Goal: Task Accomplishment & Management: Use online tool/utility

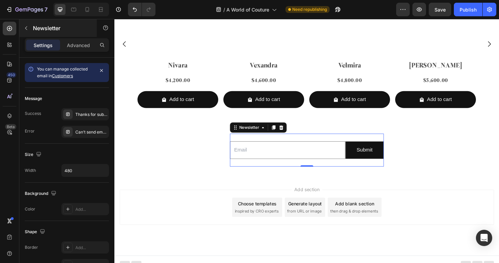
scroll to position [2082, 0]
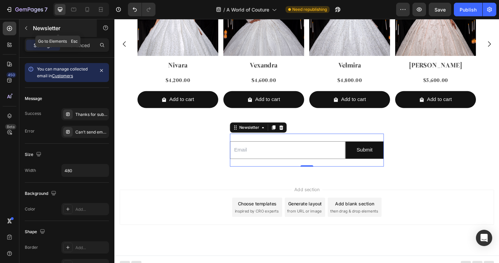
click at [26, 28] on icon "button" at bounding box center [25, 27] width 5 height 5
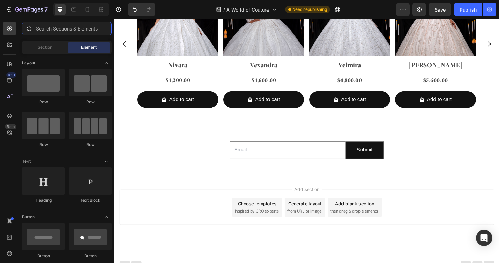
click at [61, 25] on input "text" at bounding box center [67, 29] width 90 height 14
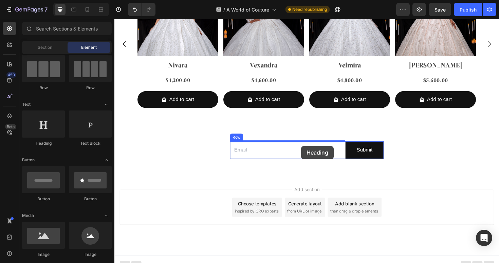
drag, startPoint x: 157, startPoint y: 147, endPoint x: 311, endPoint y: 154, distance: 154.4
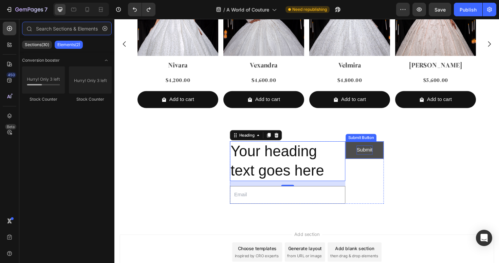
type input "ins"
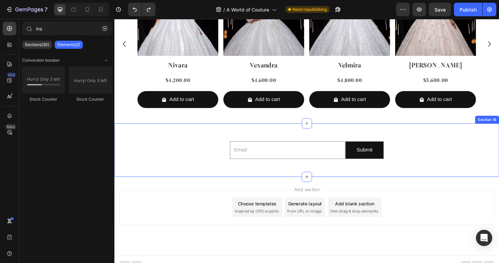
click at [312, 138] on div "Email Field Submit Submit Button Row Newsletter Section 14" at bounding box center [317, 158] width 407 height 57
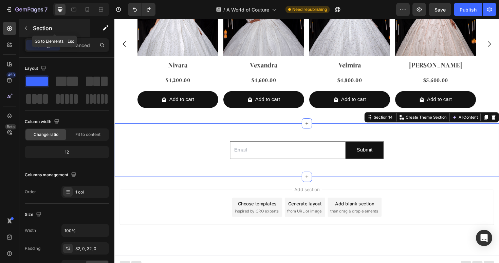
click at [26, 29] on icon "button" at bounding box center [25, 27] width 5 height 5
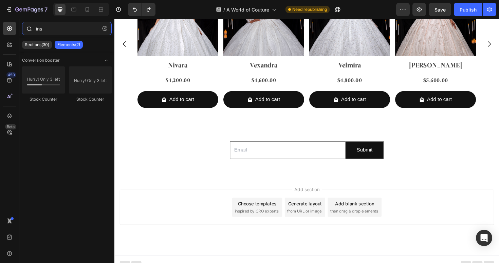
click at [81, 29] on input "ins" at bounding box center [67, 29] width 90 height 14
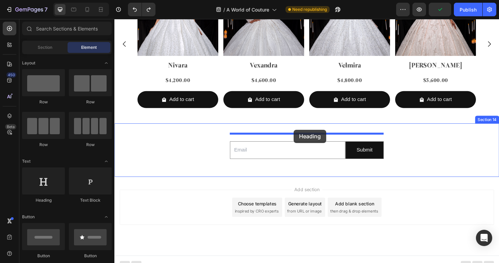
drag, startPoint x: 157, startPoint y: 213, endPoint x: 304, endPoint y: 139, distance: 164.7
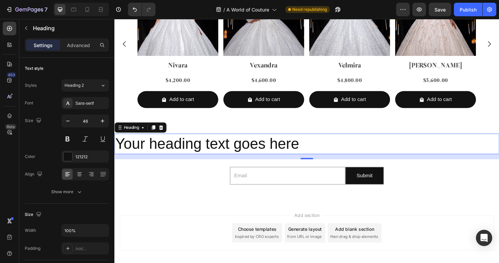
click at [192, 159] on h2 "Your heading text goes here" at bounding box center [317, 151] width 407 height 22
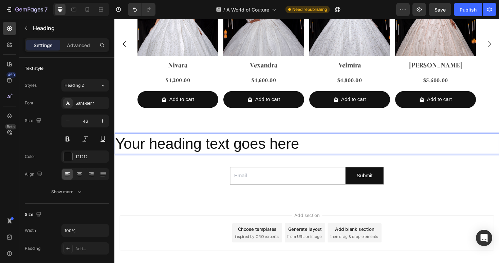
click at [192, 159] on p "Your heading text goes here" at bounding box center [318, 151] width 406 height 20
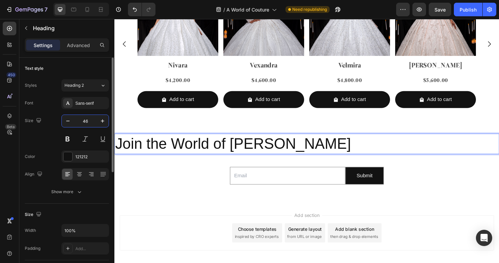
click at [92, 123] on input "46" at bounding box center [85, 121] width 22 height 12
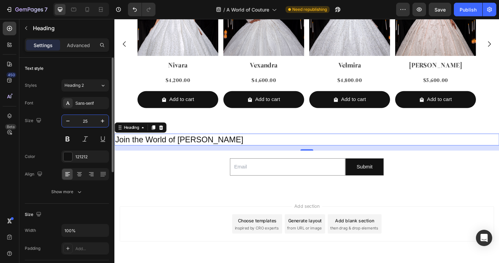
type input "25"
click at [86, 106] on div "Sans-serif" at bounding box center [84, 103] width 47 height 12
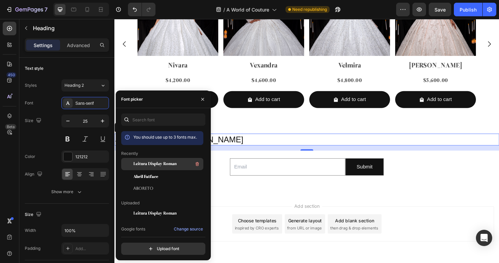
click at [147, 164] on span "Leitura Display Roman" at bounding box center [154, 164] width 43 height 6
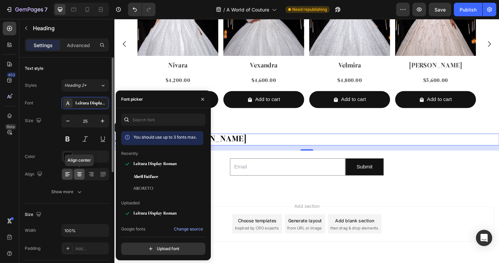
click at [79, 175] on icon at bounding box center [79, 174] width 7 height 7
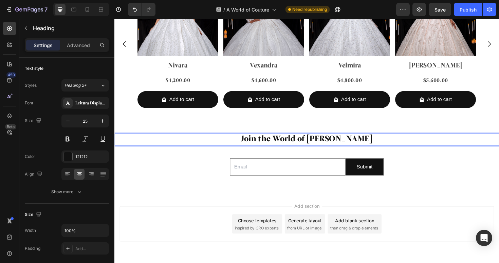
click at [270, 160] on div "Email Field Submit Submit Button Row Newsletter" at bounding box center [317, 175] width 163 height 35
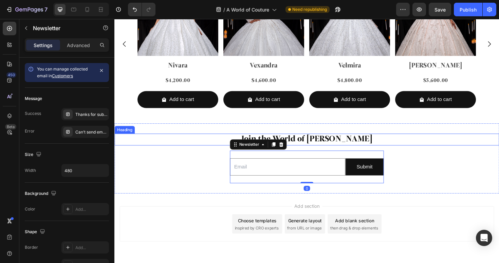
click at [309, 145] on p "Join the World of [PERSON_NAME]" at bounding box center [318, 146] width 406 height 11
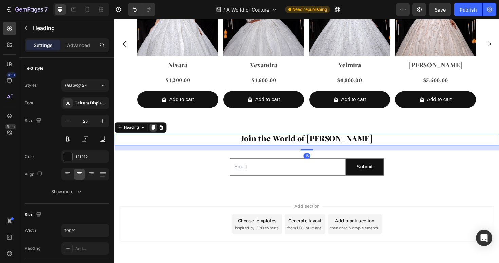
click at [154, 135] on icon at bounding box center [156, 134] width 4 height 5
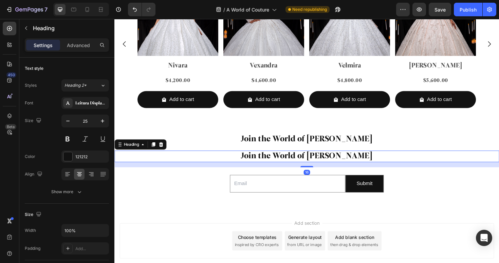
click at [300, 165] on h2 "Join the World of [PERSON_NAME]" at bounding box center [317, 164] width 407 height 13
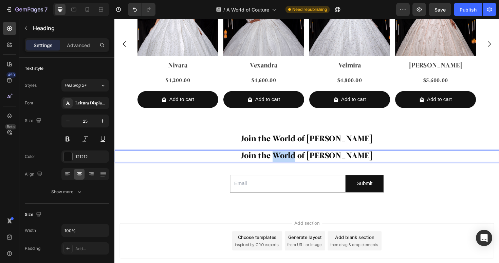
click at [300, 165] on p "Join the World of [PERSON_NAME]" at bounding box center [318, 164] width 406 height 11
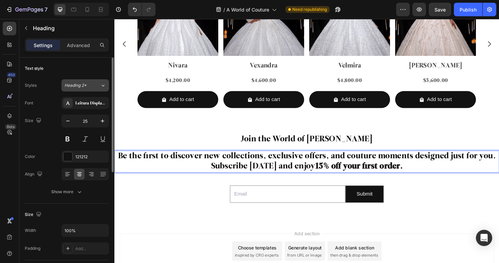
click at [82, 86] on span "Heading 2*" at bounding box center [75, 85] width 22 height 6
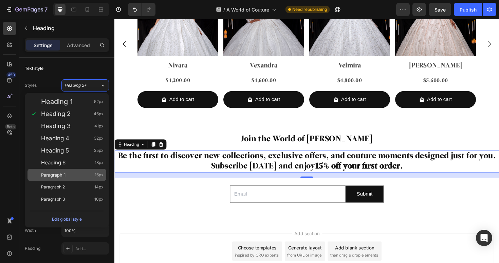
click at [72, 174] on div "Paragraph 1 16px" at bounding box center [72, 175] width 62 height 7
type input "16"
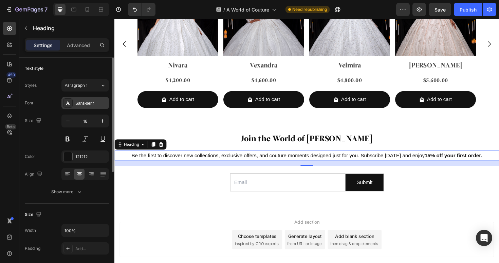
click at [86, 107] on div "Sans-serif" at bounding box center [84, 103] width 47 height 12
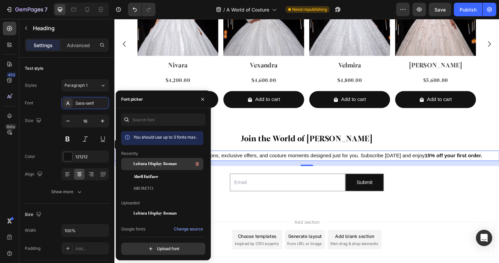
click at [151, 165] on span "Leitura Display Roman" at bounding box center [154, 164] width 43 height 6
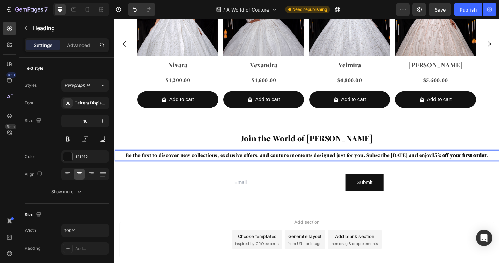
click at [451, 162] on strong "15% off your first order." at bounding box center [479, 163] width 59 height 5
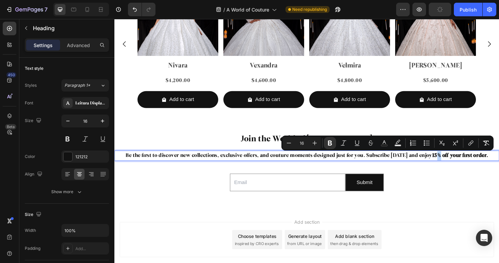
click at [451, 164] on strong "15% off your first order." at bounding box center [479, 163] width 59 height 5
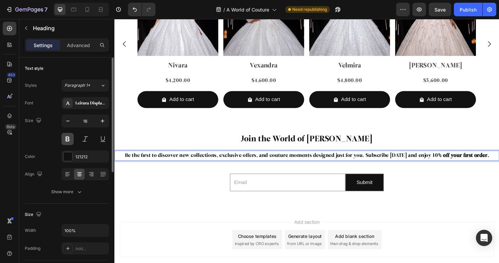
click at [70, 138] on button at bounding box center [67, 139] width 12 height 12
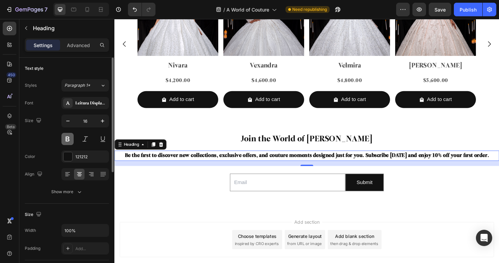
click at [68, 139] on button at bounding box center [67, 139] width 12 height 12
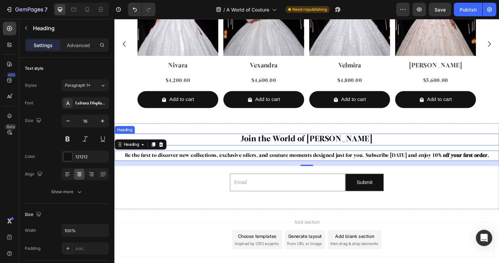
click at [290, 145] on p "Join the World of [PERSON_NAME]" at bounding box center [318, 146] width 406 height 11
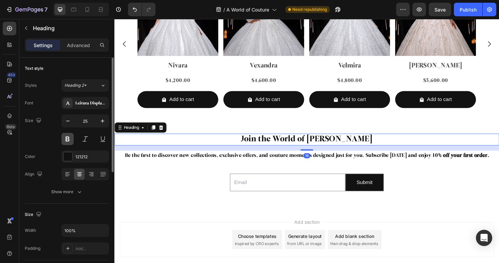
click at [70, 140] on button at bounding box center [67, 139] width 12 height 12
click at [69, 140] on button at bounding box center [67, 139] width 12 height 12
click at [319, 161] on p "Be the first to discover new collections, exclusive offers, and couture moments…" at bounding box center [318, 164] width 406 height 10
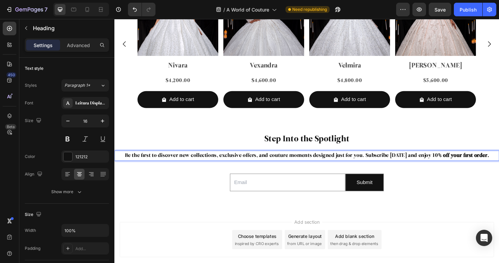
click at [319, 161] on p "Be the first to discover new collections, exclusive offers, and couture moments…" at bounding box center [318, 164] width 406 height 10
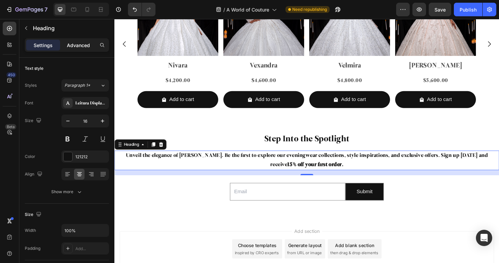
click at [70, 44] on p "Advanced" at bounding box center [78, 45] width 23 height 7
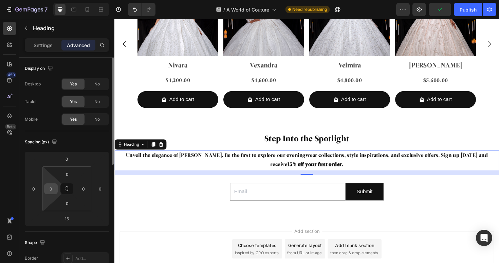
click at [52, 192] on input "0" at bounding box center [51, 189] width 10 height 10
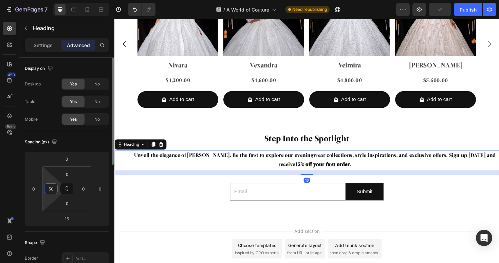
type input "50"
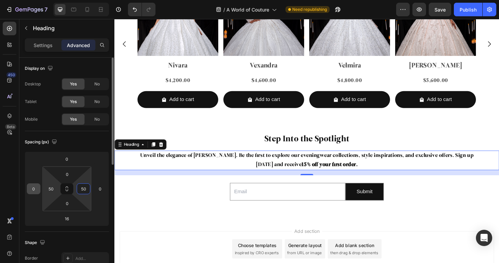
type input "50"
click at [47, 189] on input "50" at bounding box center [51, 189] width 10 height 10
click at [453, 162] on p "Unveil the elegance of [PERSON_NAME]. Be the first to explore our eveningwear c…" at bounding box center [318, 169] width 372 height 20
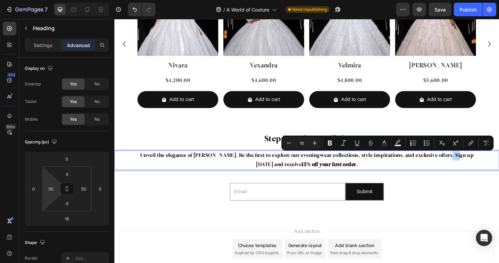
click at [452, 163] on p "Unveil the elegance of [PERSON_NAME]. Be the first to explore our eveningwear c…" at bounding box center [318, 169] width 372 height 20
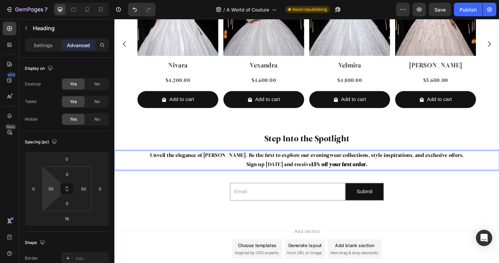
click at [324, 172] on strong "15% off your first order." at bounding box center [352, 173] width 59 height 5
click at [369, 178] on p "Unveil the elegance of [PERSON_NAME]. Be the first to explore our eveningwear c…" at bounding box center [318, 169] width 372 height 20
click at [335, 164] on p "Unveil the elegance of [PERSON_NAME]. Be the first to explore our eveningwear c…" at bounding box center [318, 169] width 372 height 20
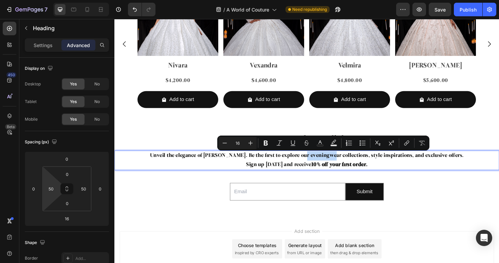
click at [333, 163] on p "Unveil the elegance of [PERSON_NAME]. Be the first to explore our eveningwear c…" at bounding box center [318, 169] width 372 height 20
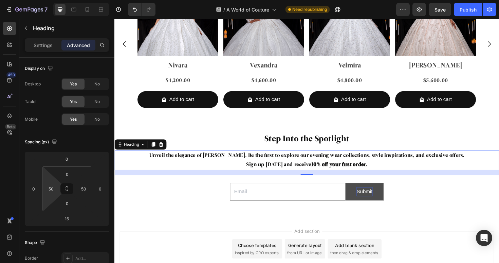
click at [375, 201] on div "Submit" at bounding box center [378, 202] width 17 height 10
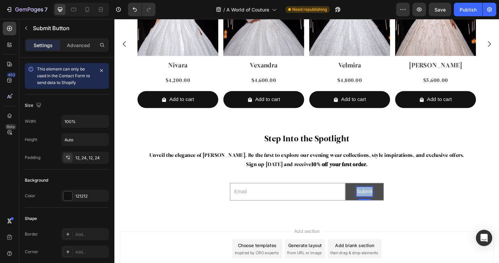
click at [377, 203] on p "Submit" at bounding box center [378, 202] width 17 height 10
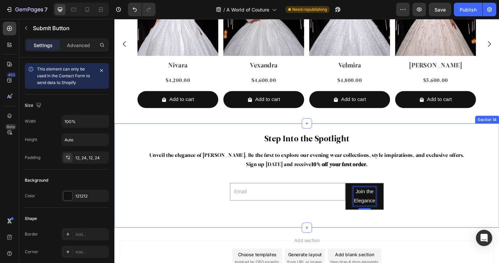
click at [428, 206] on div "Step Into the Spotlight Heading Unveil the elegance of [PERSON_NAME]. Be the fi…" at bounding box center [317, 184] width 407 height 89
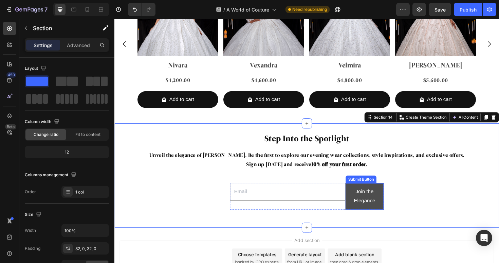
click at [391, 209] on button "Join the Elegance" at bounding box center [379, 207] width 40 height 28
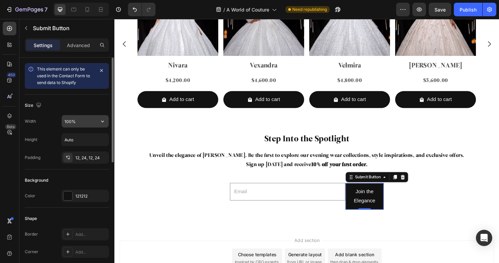
click at [89, 122] on input "100%" at bounding box center [85, 121] width 47 height 12
click at [100, 120] on icon "button" at bounding box center [102, 121] width 7 height 7
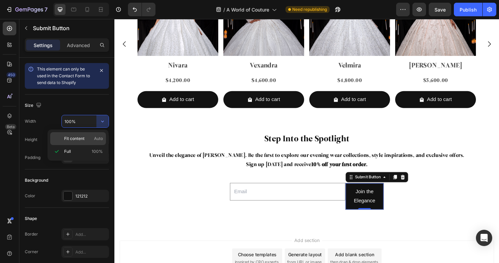
click at [88, 139] on p "Fit content Auto" at bounding box center [83, 139] width 39 height 6
type input "Auto"
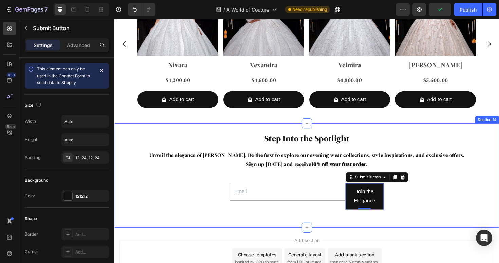
click at [431, 231] on div "Step Into the Spotlight Heading Unveil the elegance of [PERSON_NAME]. Be the fi…" at bounding box center [317, 185] width 407 height 111
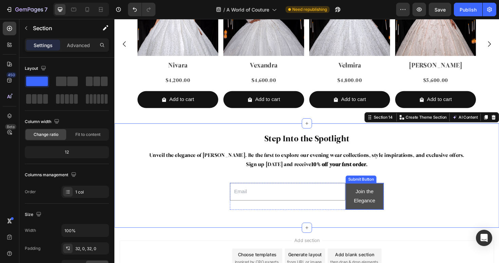
click at [396, 203] on button "Join the Elegance" at bounding box center [379, 207] width 40 height 28
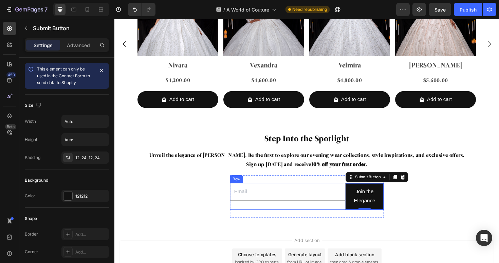
click at [248, 216] on div "Email Field" at bounding box center [297, 207] width 122 height 28
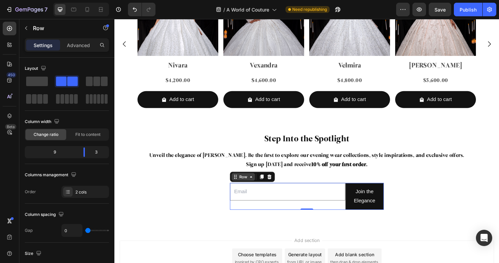
click at [249, 183] on div "Row" at bounding box center [250, 186] width 11 height 6
click at [248, 186] on div "Row" at bounding box center [250, 186] width 11 height 6
click at [40, 81] on span at bounding box center [37, 81] width 22 height 9
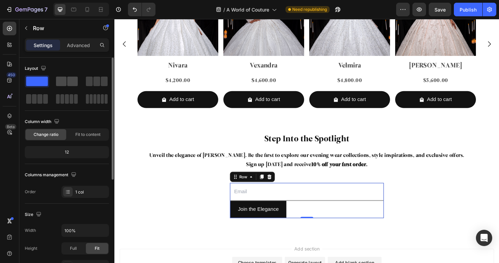
click at [84, 87] on div at bounding box center [96, 81] width 24 height 12
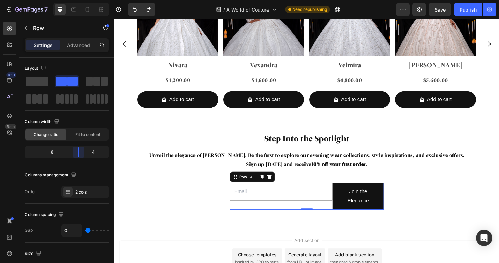
drag, startPoint x: 83, startPoint y: 153, endPoint x: 79, endPoint y: 153, distance: 4.8
click at [79, 0] on body "7 / A World of Couture Need republishing Preview Save Publish 450 Beta Sections…" at bounding box center [249, 0] width 499 height 0
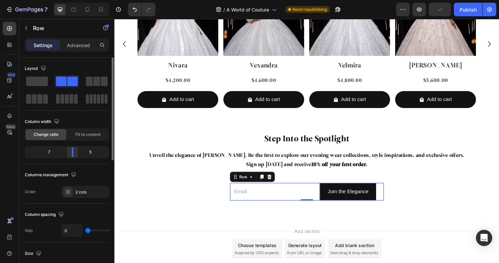
click at [77, 0] on body "7 / A World of Couture Need republishing Preview Publish 450 Beta Sections(30) …" at bounding box center [249, 0] width 499 height 0
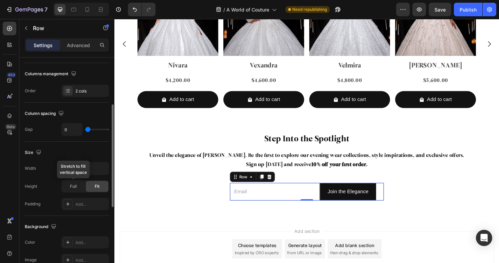
scroll to position [101, 0]
type input "13"
type input "32"
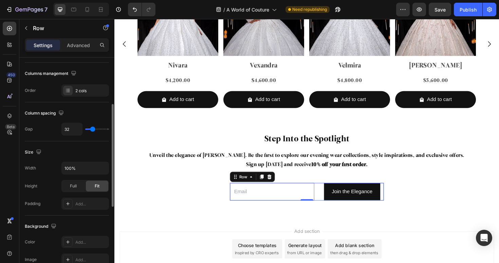
type input "36"
type input "35"
type input "34"
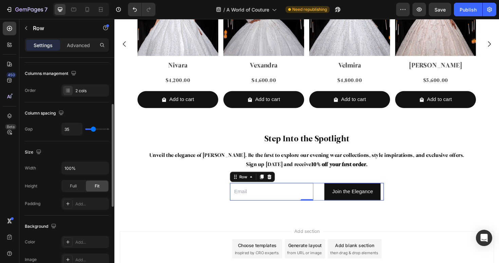
type input "34"
type input "31"
type input "17"
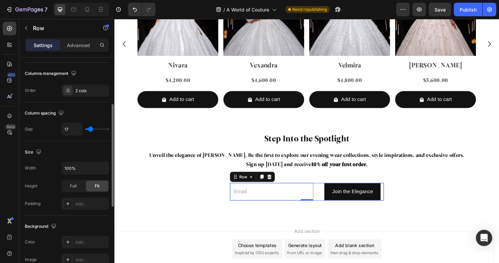
type input "16"
type input "15"
type input "14"
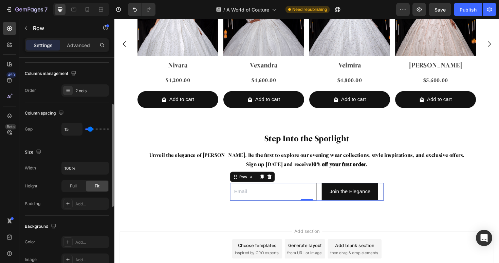
type input "14"
type input "13"
type input "12"
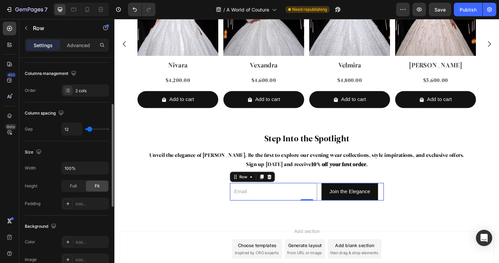
type input "11"
type input "10"
type input "9"
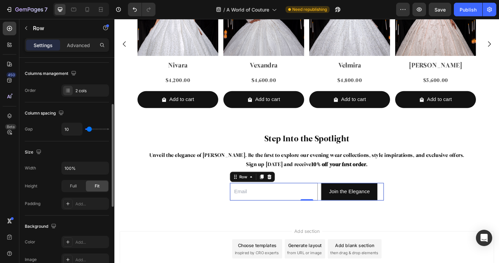
type input "9"
type input "8"
type input "6"
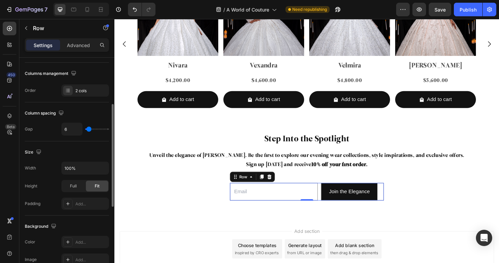
type input "4"
type input "0"
drag, startPoint x: 89, startPoint y: 129, endPoint x: 84, endPoint y: 131, distance: 5.2
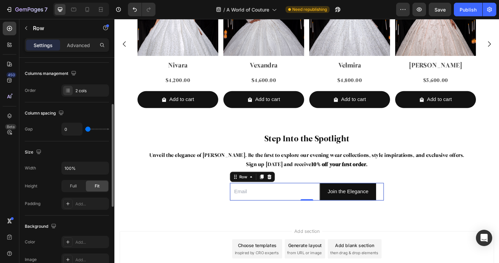
click at [85, 130] on input "range" at bounding box center [97, 129] width 24 height 1
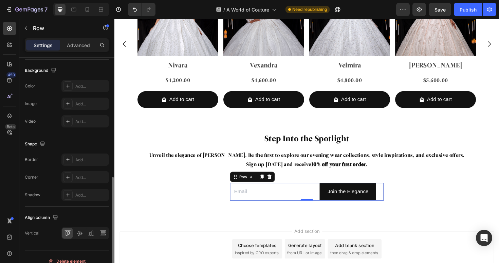
scroll to position [266, 0]
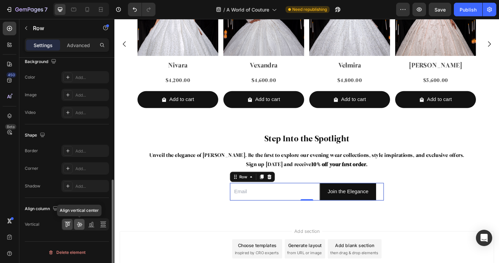
click at [76, 227] on icon at bounding box center [79, 224] width 7 height 7
click at [92, 227] on icon at bounding box center [91, 224] width 7 height 7
click at [101, 226] on icon at bounding box center [102, 225] width 5 height 1
click at [100, 225] on icon at bounding box center [103, 224] width 7 height 7
click at [80, 223] on icon at bounding box center [79, 224] width 7 height 7
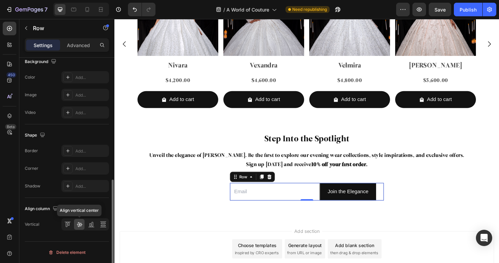
click at [80, 227] on icon at bounding box center [79, 224] width 7 height 7
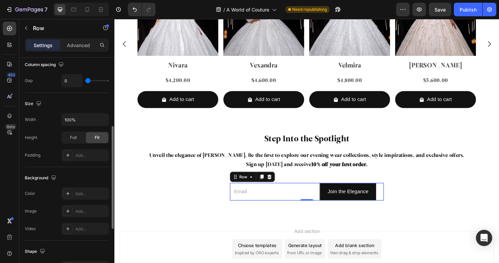
scroll to position [135, 0]
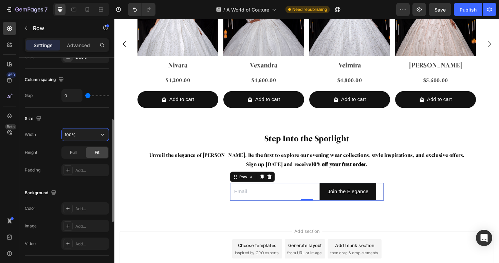
click at [82, 132] on input "100%" at bounding box center [85, 135] width 47 height 12
click at [98, 132] on button "button" at bounding box center [102, 135] width 12 height 12
click at [90, 124] on div "Size" at bounding box center [67, 118] width 84 height 11
click at [74, 156] on div "Full" at bounding box center [73, 152] width 22 height 11
click at [93, 136] on input "100%" at bounding box center [85, 135] width 47 height 12
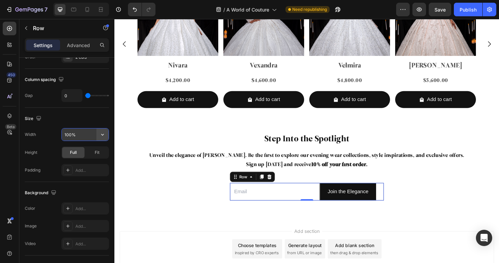
click at [100, 136] on icon "button" at bounding box center [102, 134] width 7 height 7
click at [91, 154] on span "1200px" at bounding box center [96, 152] width 14 height 6
click at [102, 135] on icon "button" at bounding box center [102, 135] width 3 height 2
click at [88, 162] on p "Full 100%" at bounding box center [83, 165] width 39 height 6
type input "100%"
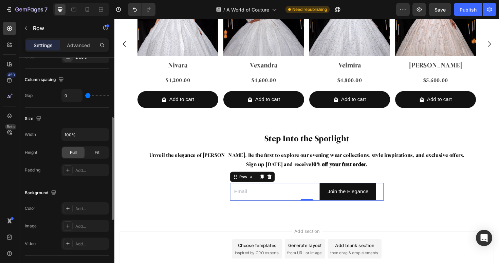
scroll to position [134, 0]
click at [73, 161] on div "Width 100% Height Full Fit Padding Add..." at bounding box center [67, 154] width 84 height 48
click at [73, 158] on div "Full" at bounding box center [73, 154] width 22 height 11
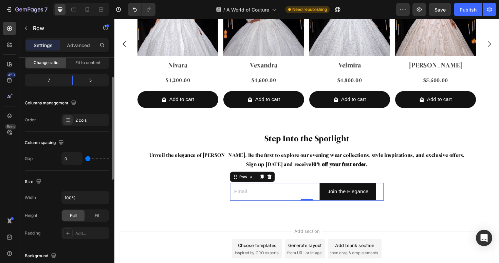
scroll to position [54, 0]
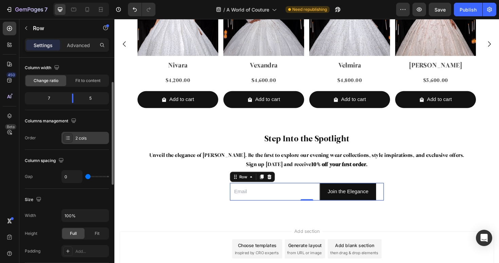
click at [80, 141] on div "2 cols" at bounding box center [91, 138] width 32 height 6
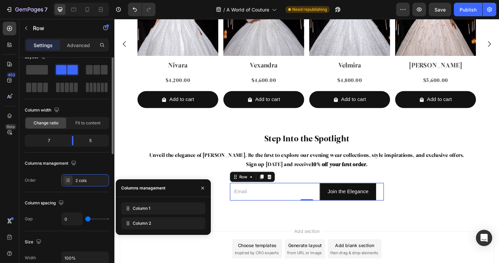
scroll to position [0, 0]
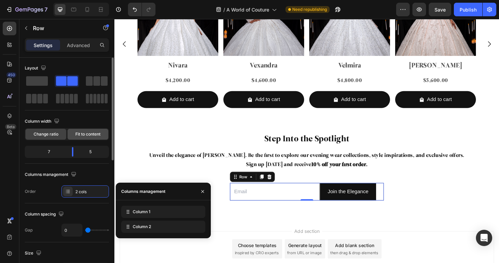
click at [90, 132] on span "Fit to content" at bounding box center [87, 134] width 25 height 6
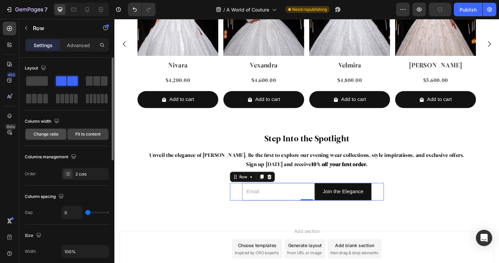
click at [52, 136] on span "Change ratio" at bounding box center [46, 134] width 25 height 6
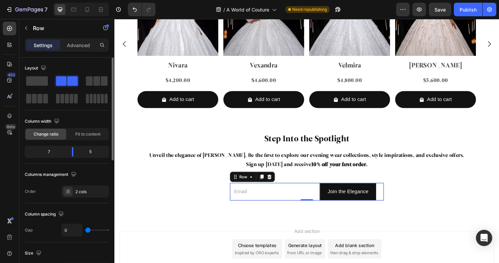
scroll to position [0, 0]
click at [82, 46] on p "Advanced" at bounding box center [78, 45] width 23 height 7
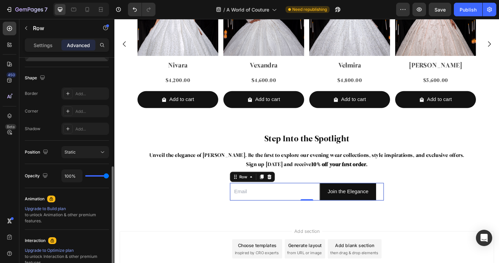
scroll to position [188, 0]
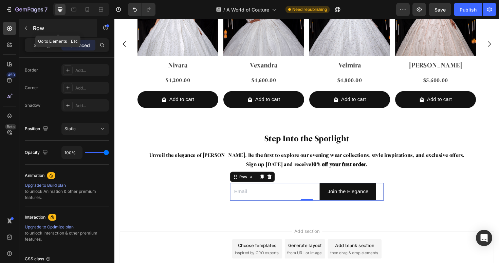
click at [28, 28] on icon "button" at bounding box center [25, 27] width 5 height 5
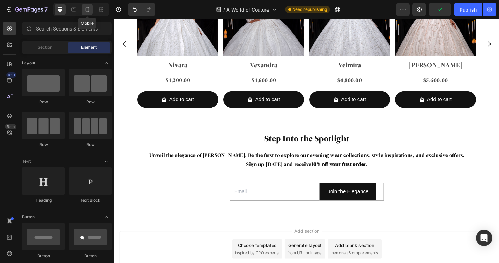
click at [91, 10] on div at bounding box center [87, 9] width 11 height 11
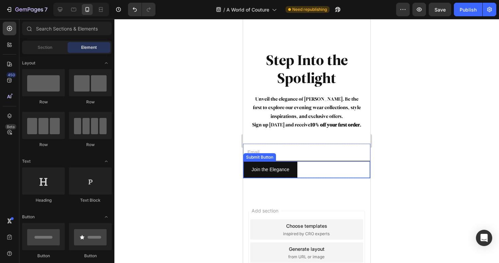
click at [254, 158] on div "Submit Button" at bounding box center [260, 157] width 30 height 6
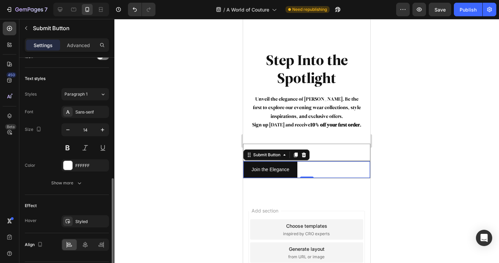
scroll to position [256, 0]
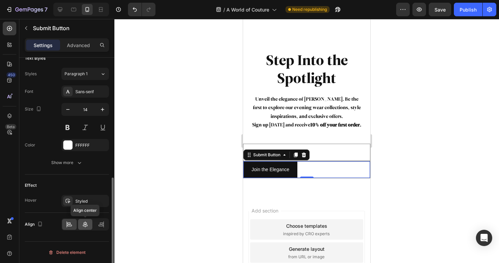
click at [87, 227] on icon at bounding box center [85, 224] width 7 height 7
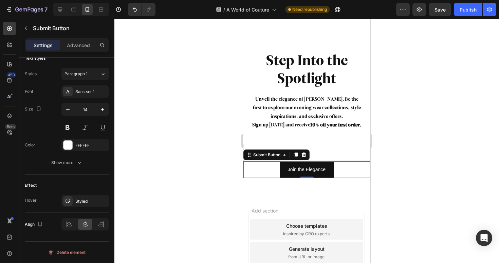
click at [358, 174] on div "Join the Elegance Submit Button 0" at bounding box center [306, 169] width 127 height 17
click at [393, 179] on div at bounding box center [306, 141] width 384 height 244
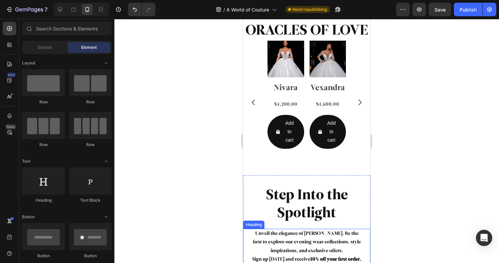
scroll to position [1932, 0]
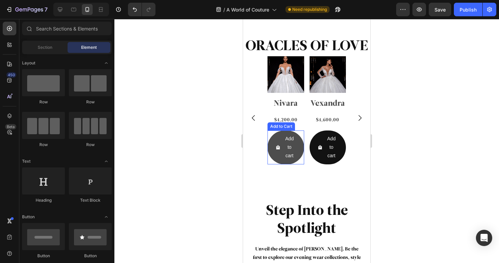
click at [272, 144] on button "Add to cart" at bounding box center [285, 148] width 37 height 34
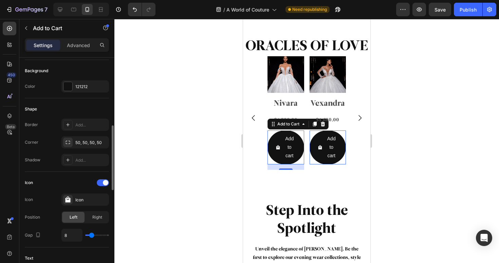
scroll to position [180, 0]
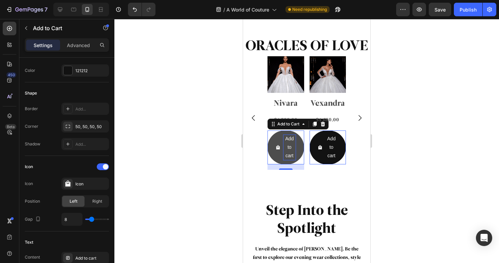
click at [293, 145] on div "Add to cart" at bounding box center [289, 148] width 13 height 26
click at [293, 145] on p "Add to cart" at bounding box center [289, 148] width 13 height 26
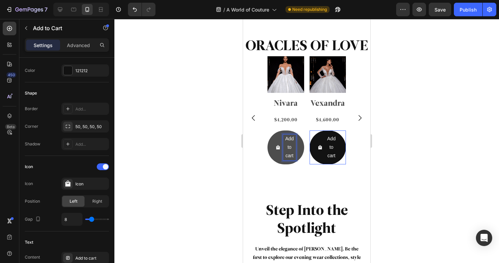
click at [293, 145] on p "Add to cart" at bounding box center [289, 148] width 13 height 26
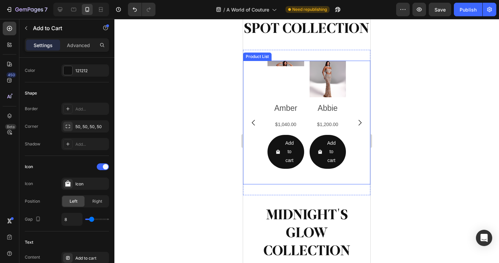
scroll to position [1082, 0]
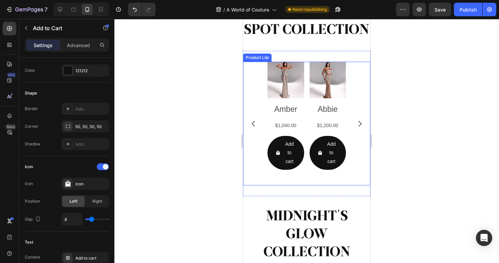
click at [358, 151] on div "Product Images Amber Product Title $1,040.00 Product Price Product Price Row Ad…" at bounding box center [306, 123] width 127 height 123
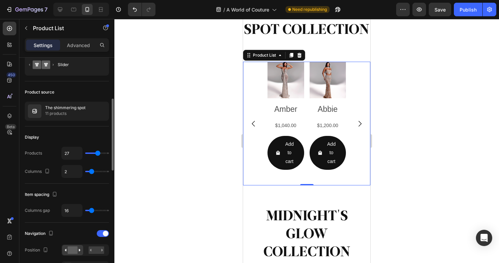
scroll to position [55, 0]
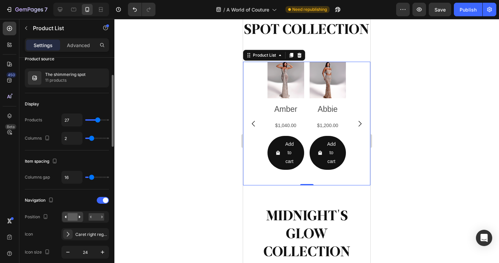
type input "4"
type input "3"
click at [89, 177] on input "range" at bounding box center [97, 177] width 24 height 1
type input "3"
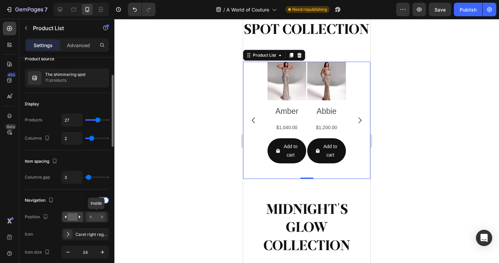
click at [98, 218] on rect at bounding box center [97, 216] width 16 height 7
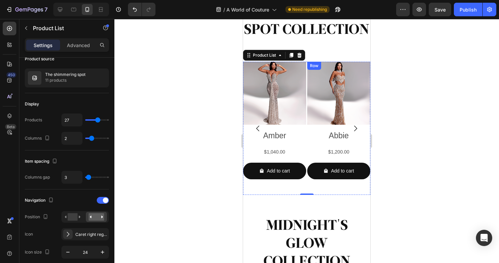
scroll to position [1074, 0]
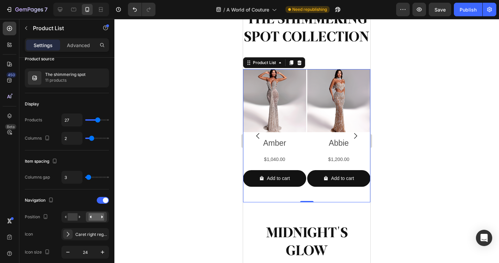
click at [357, 132] on icon "Carousel Next Arrow" at bounding box center [355, 136] width 8 height 8
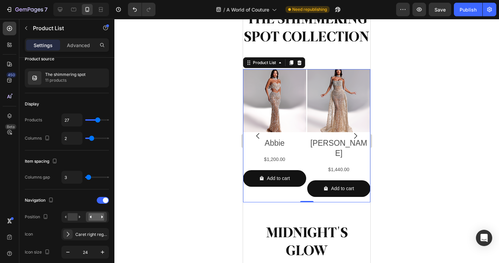
click at [357, 132] on icon "Carousel Next Arrow" at bounding box center [355, 136] width 8 height 8
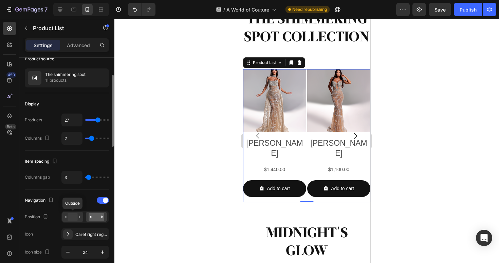
click at [70, 213] on rect at bounding box center [72, 216] width 10 height 7
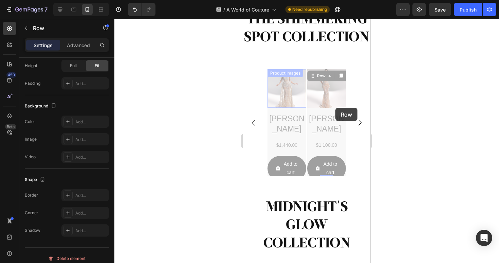
scroll to position [0, 0]
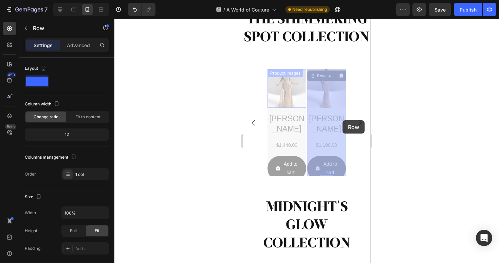
drag, startPoint x: 340, startPoint y: 123, endPoint x: 654, endPoint y: 58, distance: 319.7
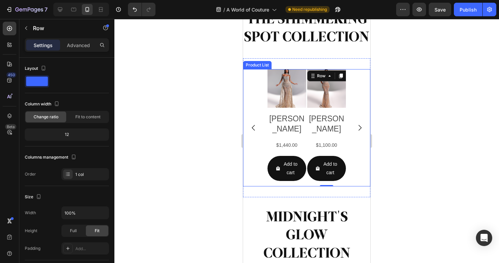
click at [306, 115] on div "Product Images Amber Product Title $1,040.00 Product Price Product Price Row Ad…" at bounding box center [306, 127] width 78 height 117
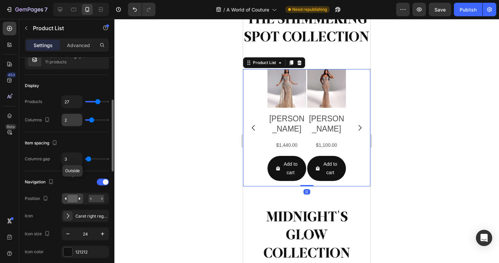
scroll to position [99, 0]
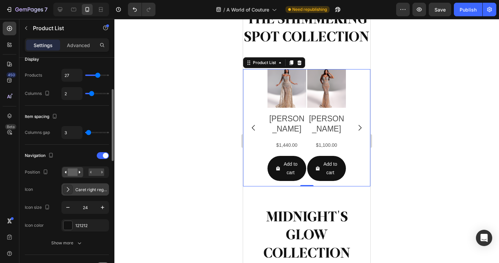
click at [89, 192] on div "Caret right regular" at bounding box center [91, 190] width 32 height 6
click at [78, 154] on div "Navigation" at bounding box center [67, 155] width 84 height 11
click at [95, 171] on rect at bounding box center [97, 172] width 16 height 7
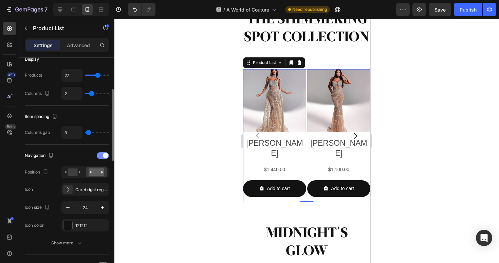
click at [103, 156] on span at bounding box center [105, 155] width 5 height 5
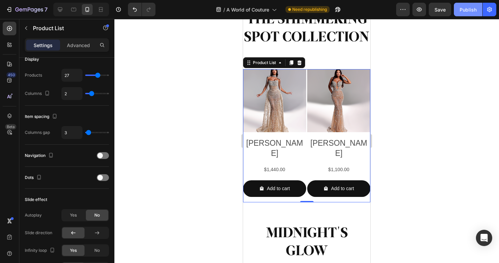
click at [470, 14] on button "Publish" at bounding box center [467, 10] width 28 height 14
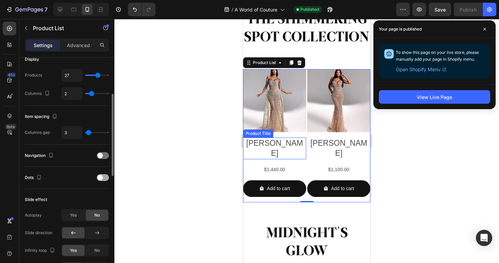
click at [106, 176] on div at bounding box center [103, 177] width 12 height 7
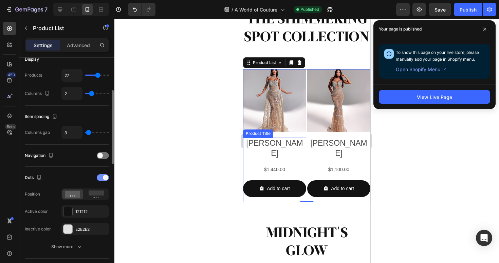
click at [104, 177] on div at bounding box center [103, 177] width 12 height 7
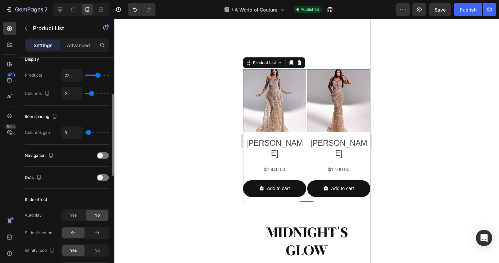
scroll to position [1159, 0]
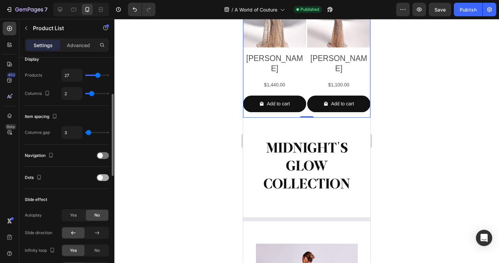
click at [106, 171] on div "Dots" at bounding box center [67, 178] width 84 height 22
click at [104, 178] on div at bounding box center [103, 177] width 12 height 7
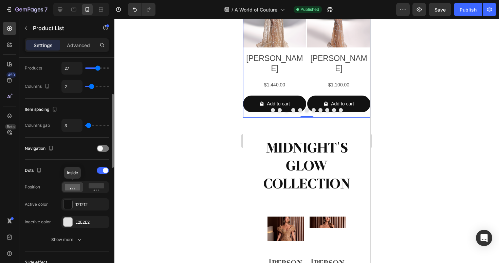
scroll to position [108, 0]
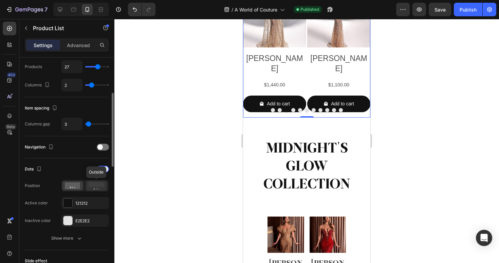
click at [95, 186] on rect at bounding box center [97, 184] width 16 height 5
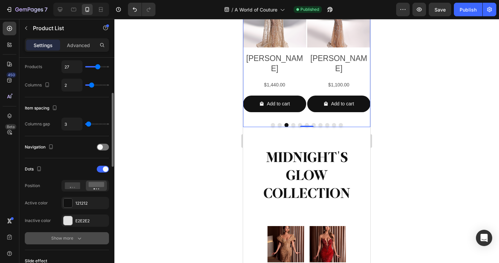
click at [81, 239] on icon "button" at bounding box center [79, 238] width 7 height 7
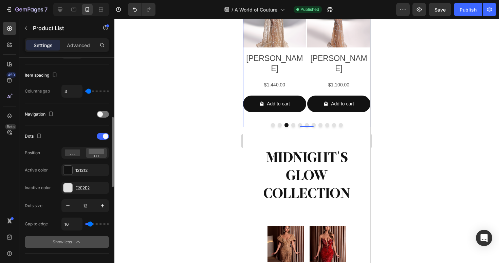
scroll to position [158, 0]
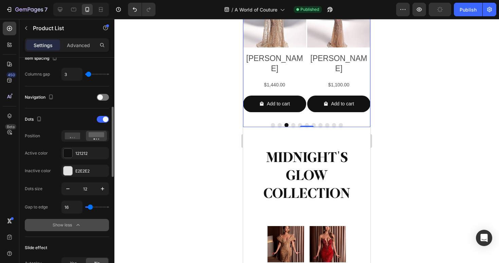
type input "6"
click at [89, 208] on input "range" at bounding box center [97, 207] width 24 height 1
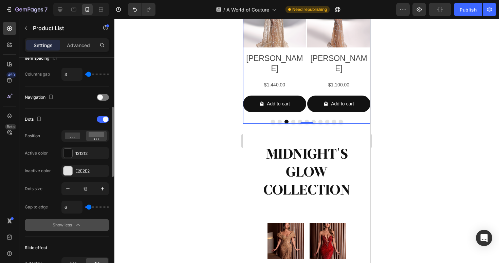
type input "0"
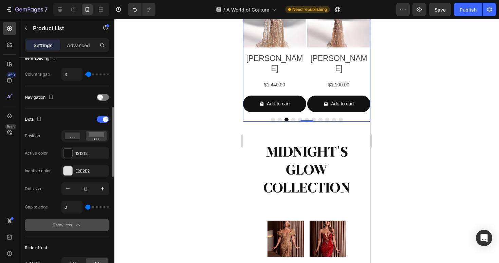
type input "15"
drag, startPoint x: 89, startPoint y: 208, endPoint x: 73, endPoint y: 188, distance: 25.6
type input "17"
click at [90, 207] on input "range" at bounding box center [97, 207] width 24 height 1
type input "17"
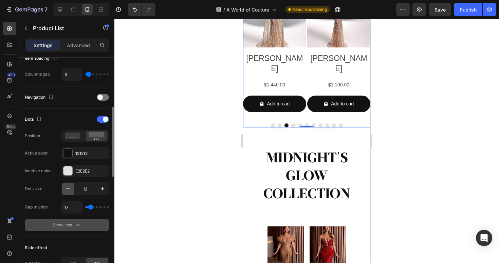
click at [70, 189] on icon "button" at bounding box center [67, 189] width 7 height 7
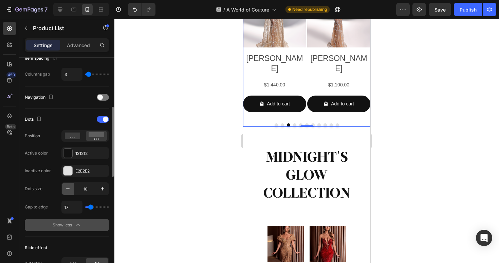
click at [70, 189] on icon "button" at bounding box center [67, 189] width 7 height 7
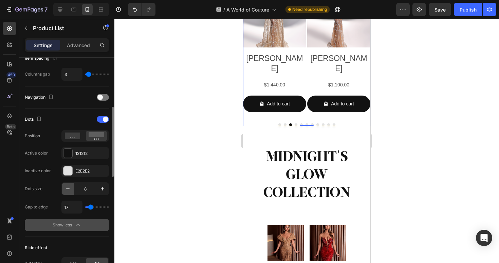
click at [70, 189] on icon "button" at bounding box center [67, 189] width 7 height 7
click at [104, 191] on icon "button" at bounding box center [102, 189] width 7 height 7
type input "8"
click at [72, 209] on input "17" at bounding box center [72, 207] width 20 height 12
type input "10"
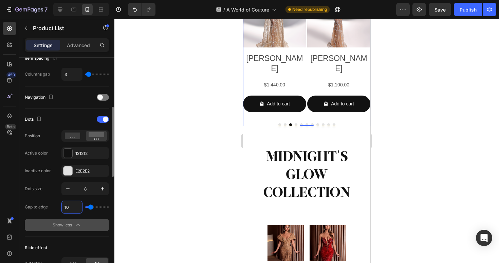
type input "10"
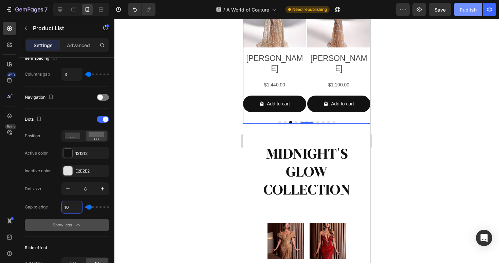
click at [465, 13] on div "Publish" at bounding box center [467, 9] width 17 height 7
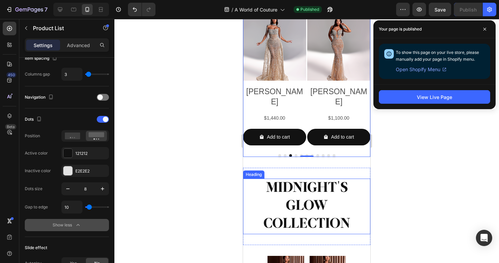
scroll to position [1120, 0]
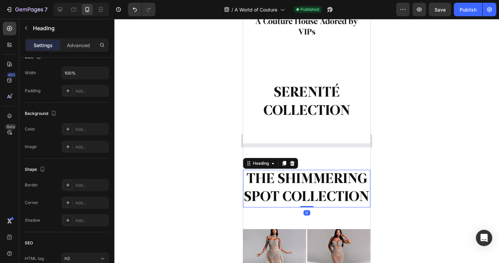
scroll to position [0, 0]
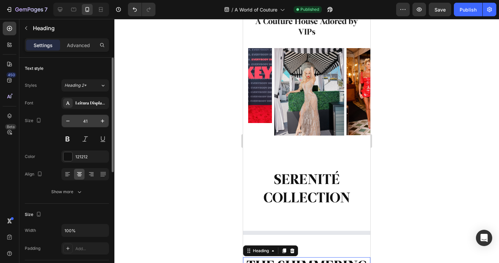
click at [84, 123] on input "41" at bounding box center [85, 121] width 22 height 12
type input "30"
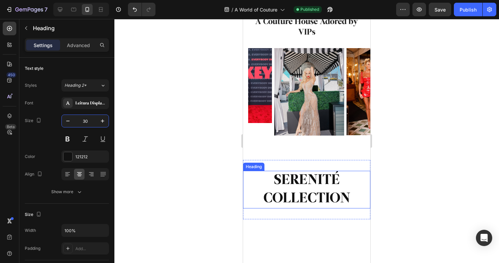
click at [292, 194] on h2 "SERENITÉ COLLECTION" at bounding box center [306, 190] width 127 height 38
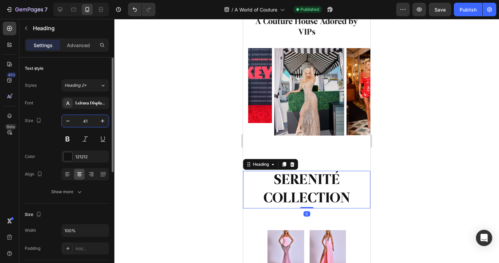
click at [86, 121] on input "41" at bounding box center [85, 121] width 22 height 12
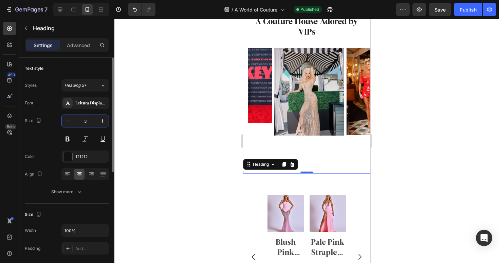
type input "30"
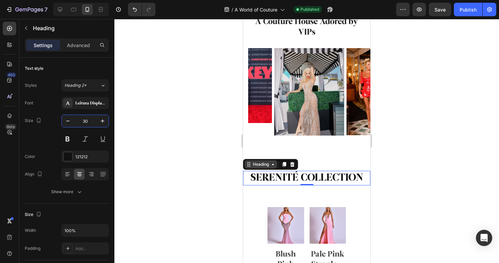
scroll to position [1023, 0]
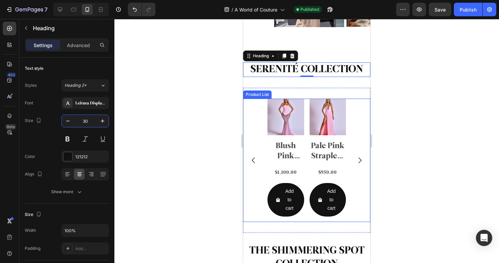
click at [263, 121] on div "Product Images Blush Pink Two-Piece Mermaid Gown with Strapless Corset and Silv…" at bounding box center [306, 160] width 127 height 123
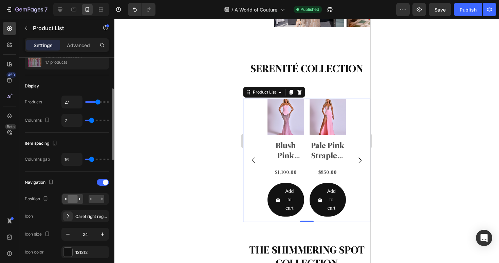
scroll to position [80, 0]
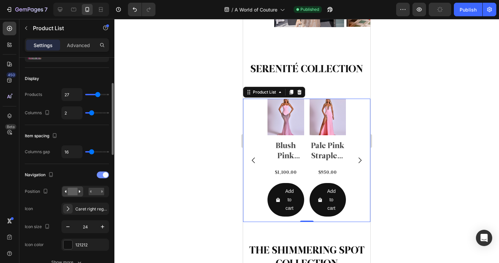
click at [107, 173] on span at bounding box center [105, 174] width 5 height 5
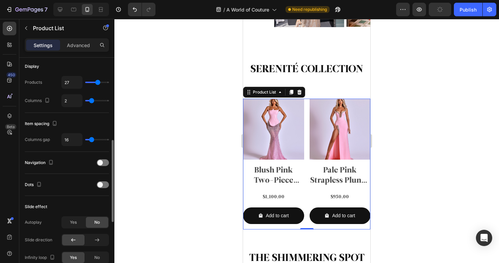
scroll to position [153, 0]
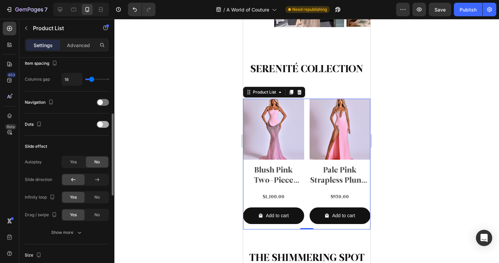
click at [104, 127] on div at bounding box center [103, 124] width 12 height 7
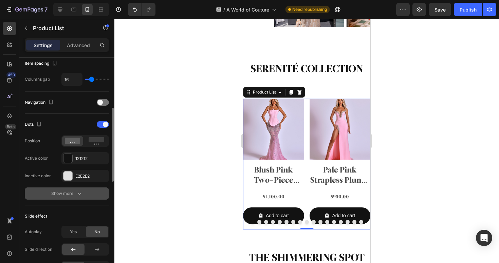
click at [76, 192] on icon "button" at bounding box center [79, 193] width 7 height 7
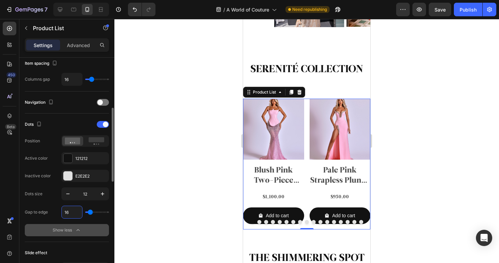
click at [72, 213] on input "16" at bounding box center [72, 212] width 20 height 12
type input "10"
click at [92, 197] on input "12" at bounding box center [85, 194] width 22 height 12
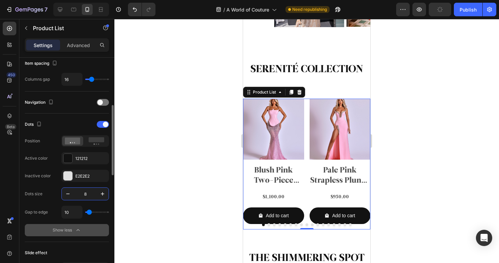
type input "8"
click at [100, 140] on rect at bounding box center [97, 139] width 16 height 5
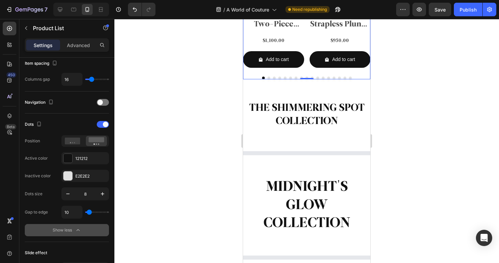
scroll to position [695, 0]
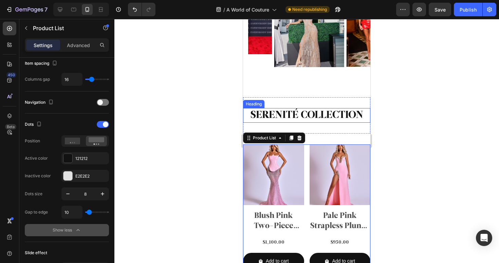
click at [319, 115] on h2 "SERENITÉ COLLECTION" at bounding box center [306, 115] width 127 height 15
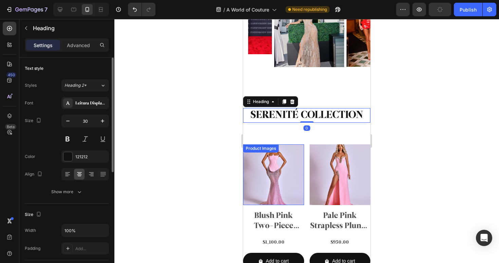
scroll to position [717, 0]
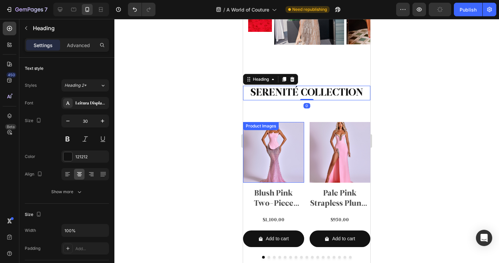
click at [298, 186] on div "Product Images Blush Pink Two-Piece Mermaid Gown with Strapless Corset and Silv…" at bounding box center [306, 190] width 127 height 159
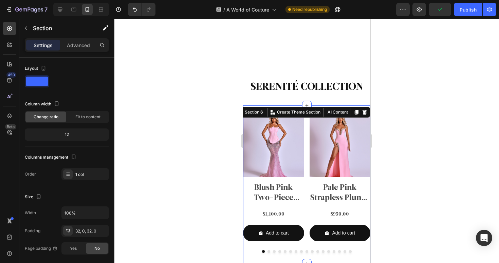
scroll to position [816, 0]
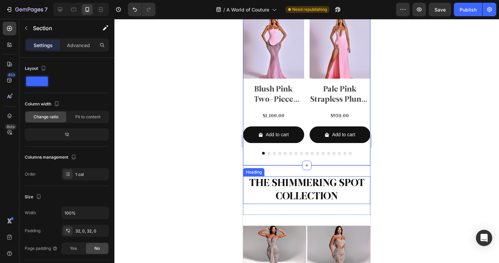
click at [303, 194] on h2 "THE SHIMMERING SPOT COLLECTION" at bounding box center [306, 190] width 127 height 28
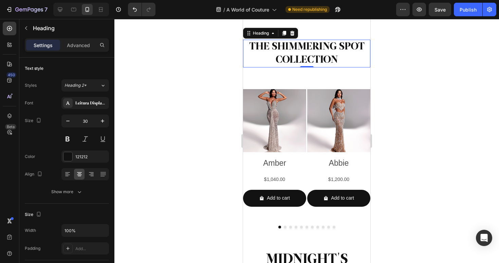
scroll to position [960, 0]
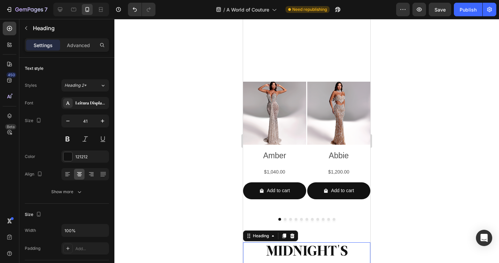
scroll to position [1016, 0]
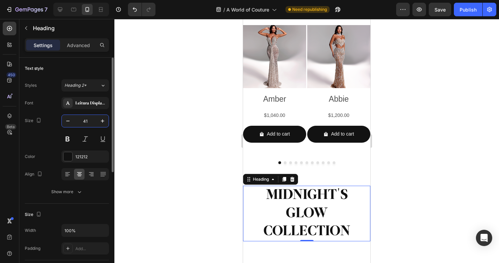
click at [83, 122] on input "41" at bounding box center [85, 121] width 22 height 12
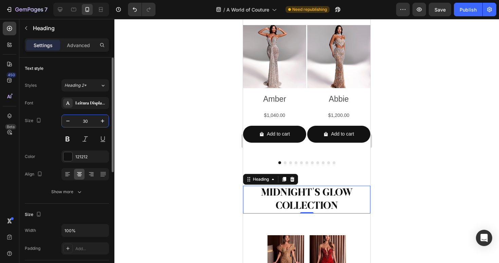
type input "30"
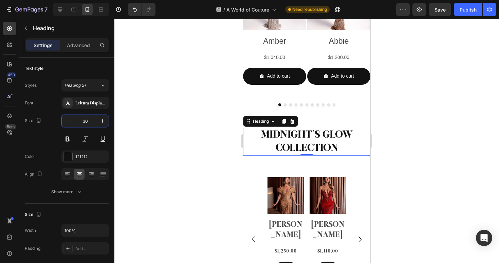
scroll to position [1095, 0]
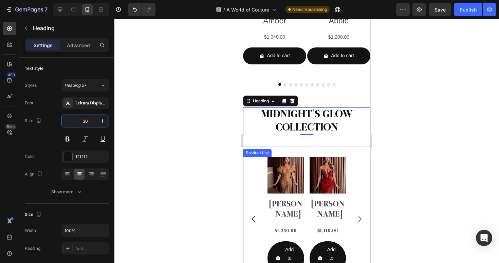
click at [256, 162] on div "Product Images [PERSON_NAME] Product Title $1,250.00 Product Price Product Pric…" at bounding box center [306, 218] width 127 height 123
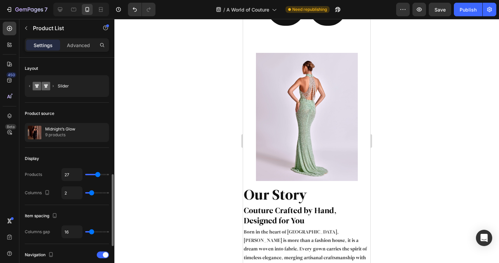
scroll to position [89, 0]
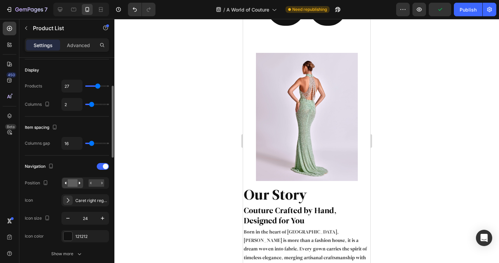
click at [102, 170] on div "Navigation" at bounding box center [67, 166] width 84 height 11
click at [104, 168] on span at bounding box center [105, 166] width 5 height 5
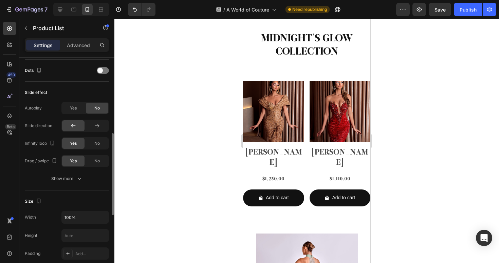
scroll to position [1016, 0]
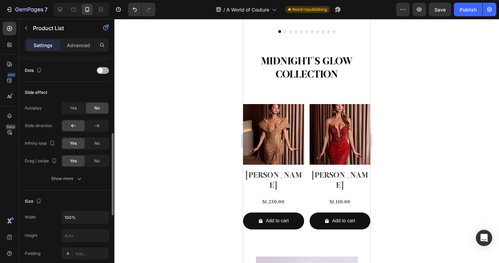
click at [105, 69] on div at bounding box center [103, 70] width 12 height 7
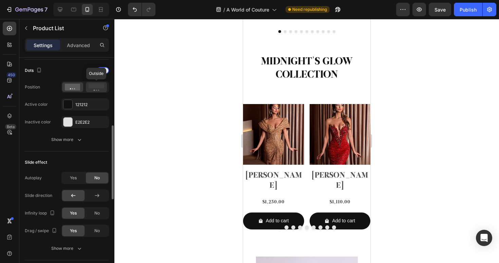
click at [90, 88] on icon at bounding box center [97, 86] width 16 height 7
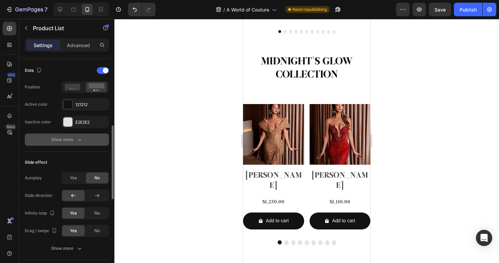
click at [66, 141] on div "Show more" at bounding box center [67, 139] width 32 height 7
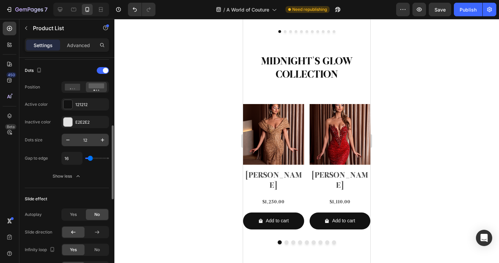
click at [92, 142] on input "12" at bounding box center [85, 140] width 22 height 12
type input "8"
click at [72, 159] on input "16" at bounding box center [72, 158] width 20 height 12
type input "10"
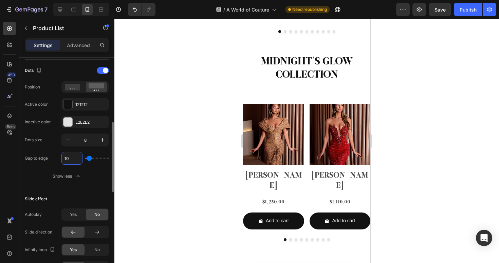
type input "10"
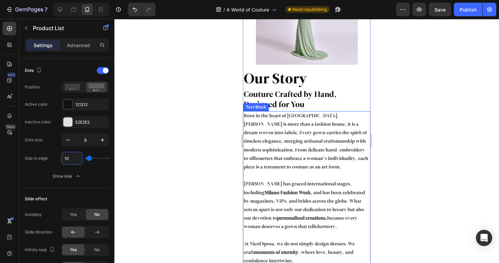
scroll to position [1332, 0]
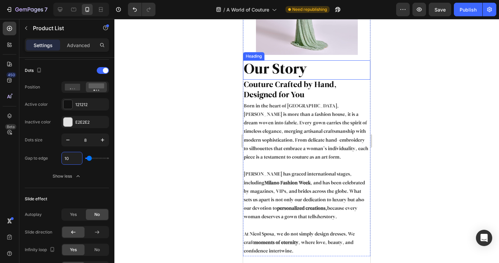
click at [316, 67] on h2 "Our Story" at bounding box center [306, 69] width 127 height 19
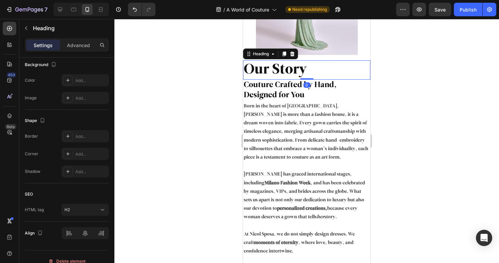
scroll to position [0, 0]
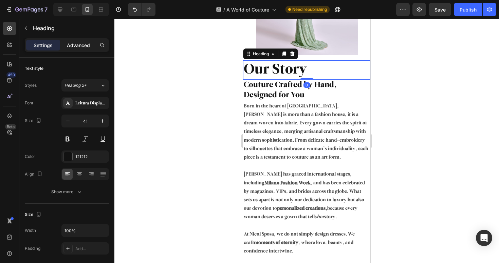
click at [84, 47] on p "Advanced" at bounding box center [78, 45] width 23 height 7
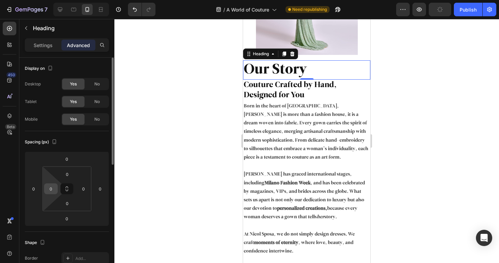
click at [53, 191] on input "0" at bounding box center [51, 189] width 10 height 10
type input "5"
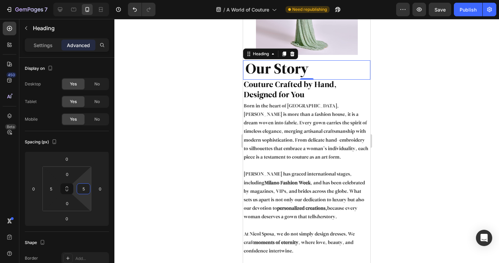
click at [276, 83] on h2 "Couture Crafted by Hand, Designed for You" at bounding box center [306, 91] width 127 height 22
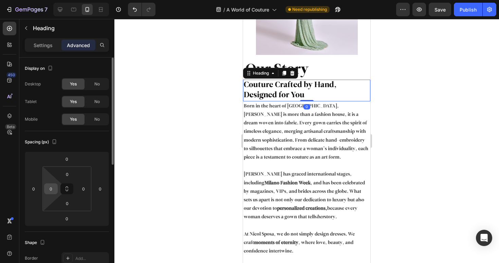
click at [53, 189] on input "0" at bounding box center [51, 189] width 10 height 10
type input "5"
click at [83, 191] on input "0" at bounding box center [83, 189] width 10 height 10
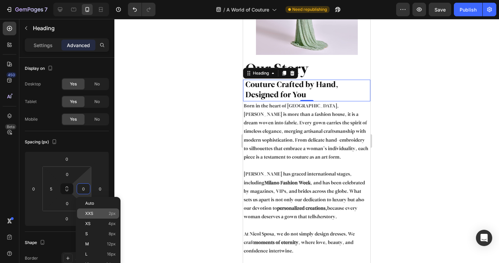
type input "5"
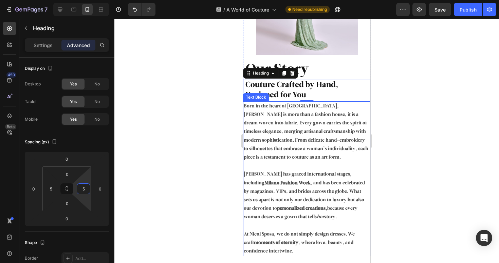
click at [299, 150] on p "Born in the heart of [GEOGRAPHIC_DATA], [PERSON_NAME] is more than a fashion ho…" at bounding box center [307, 132] width 126 height 60
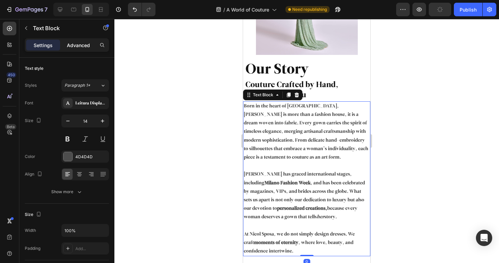
click at [78, 45] on p "Advanced" at bounding box center [78, 45] width 23 height 7
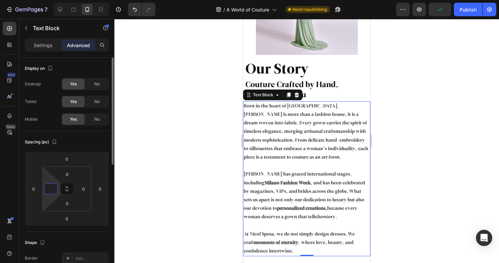
type input "00"
type input "0"
type input "5"
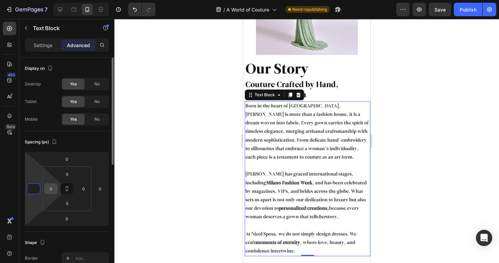
click at [51, 187] on input "0" at bounding box center [51, 189] width 10 height 10
type input "0"
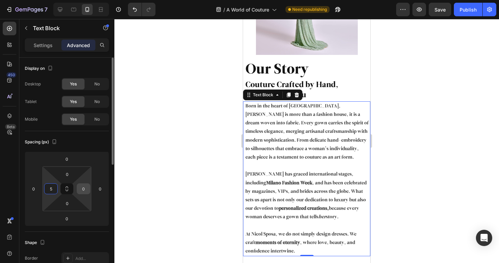
type input "5"
click at [83, 190] on input "0" at bounding box center [83, 189] width 10 height 10
type input "5"
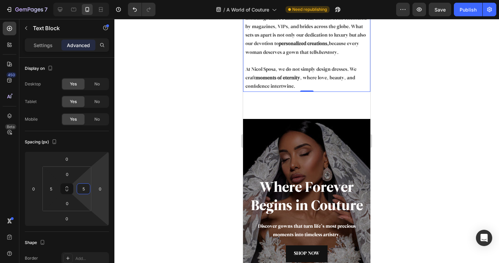
scroll to position [1528, 0]
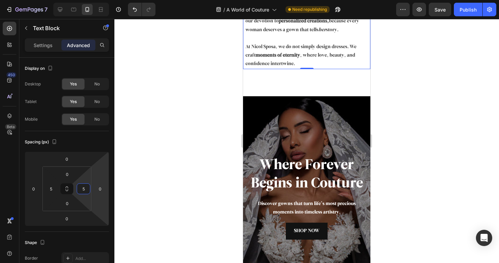
click at [323, 200] on p "Discover gowns that turn life’s most precious moments into timeless artistry." at bounding box center [306, 208] width 115 height 17
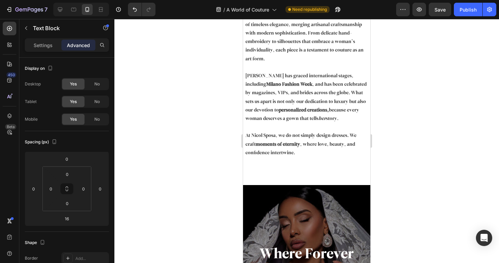
scroll to position [1388, 0]
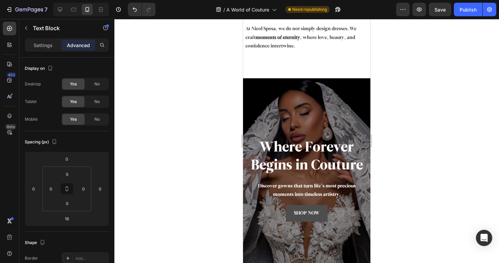
click at [324, 205] on link "SHOP NOW" at bounding box center [307, 213] width 42 height 17
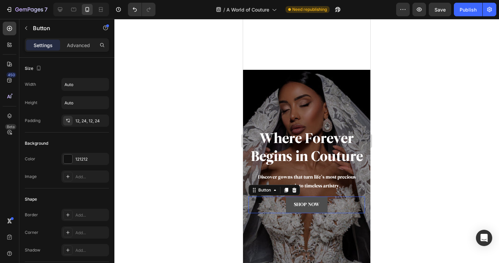
drag, startPoint x: 323, startPoint y: 166, endPoint x: 337, endPoint y: 218, distance: 53.5
click at [323, 197] on link "SHOP NOW" at bounding box center [307, 205] width 42 height 17
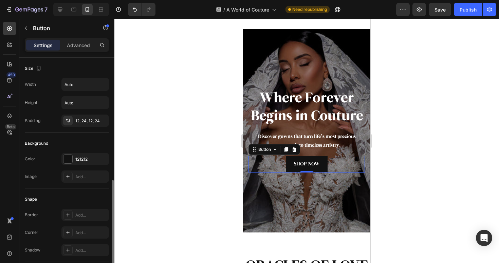
scroll to position [86, 0]
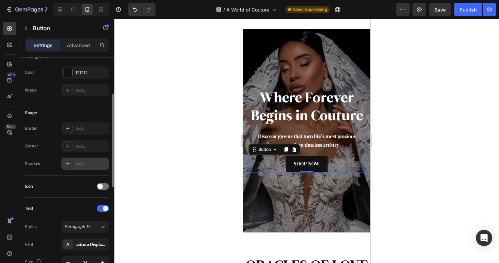
click at [81, 163] on div "Add..." at bounding box center [91, 164] width 32 height 6
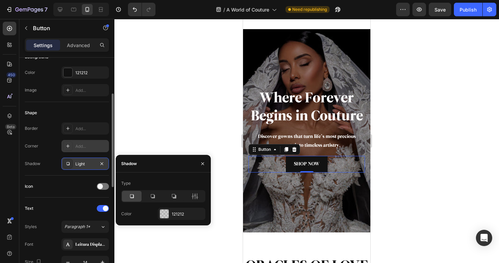
click at [86, 148] on div "Add..." at bounding box center [91, 146] width 32 height 6
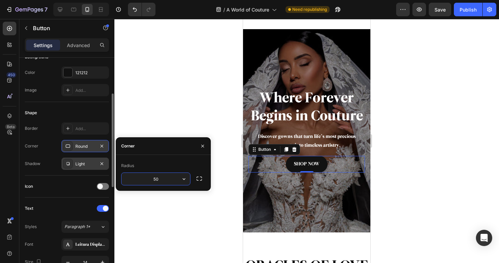
type input "50"
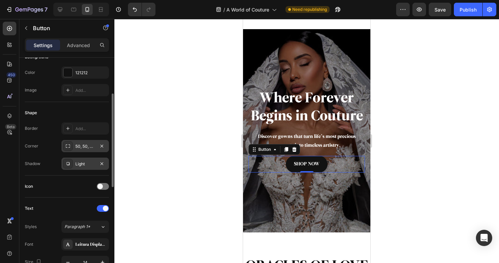
click at [99, 168] on div at bounding box center [102, 164] width 8 height 8
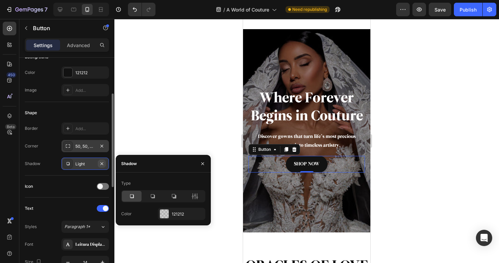
click at [102, 162] on icon "button" at bounding box center [101, 163] width 5 height 5
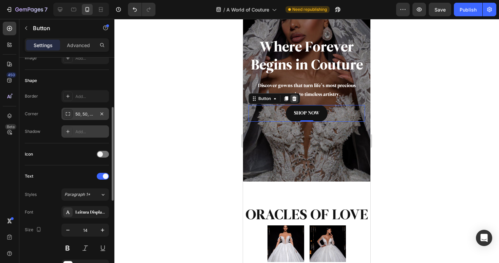
scroll to position [1497, 0]
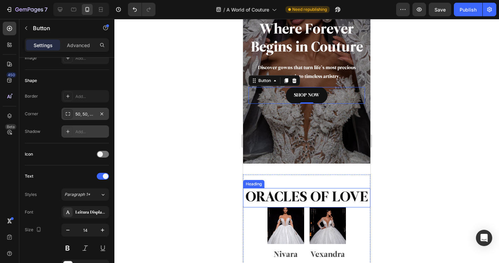
click at [290, 200] on h2 "ORACLES OF LOVE" at bounding box center [306, 197] width 127 height 19
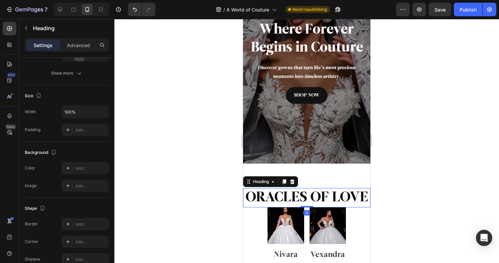
scroll to position [0, 0]
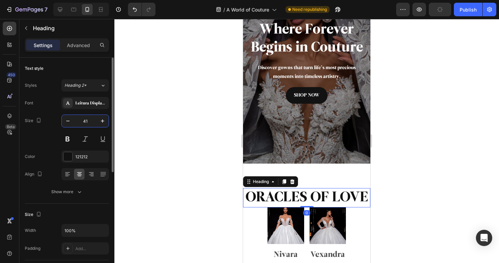
click at [90, 122] on input "41" at bounding box center [85, 121] width 22 height 12
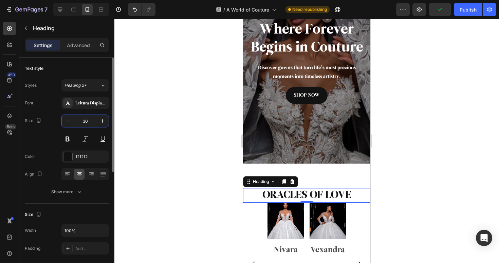
type input "30"
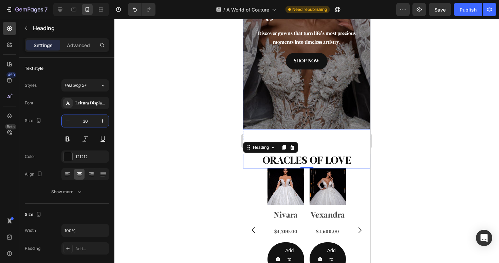
scroll to position [1572, 0]
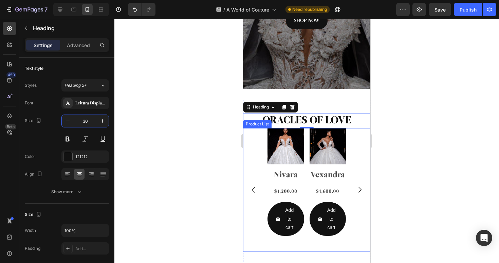
click at [357, 155] on div "Product Images Nivara Product Title $4,200.00 Product Price Product Price Row A…" at bounding box center [306, 189] width 127 height 123
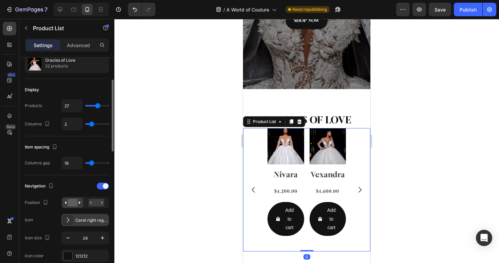
scroll to position [78, 0]
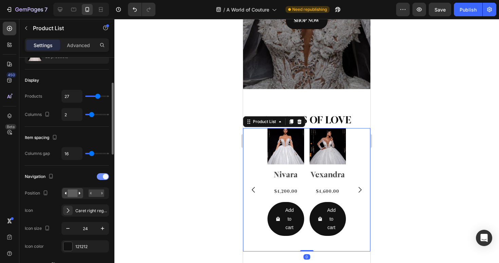
click at [101, 178] on div at bounding box center [103, 176] width 12 height 7
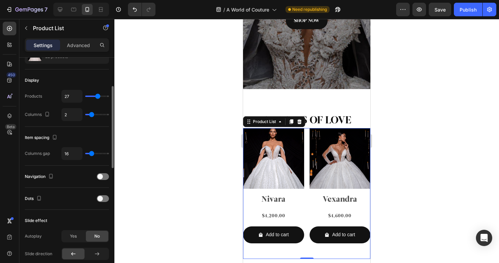
click at [100, 197] on span at bounding box center [99, 198] width 5 height 5
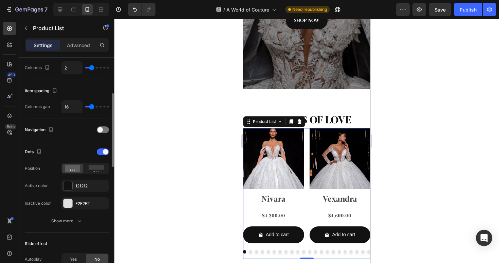
scroll to position [125, 0]
click at [96, 167] on rect at bounding box center [97, 166] width 16 height 5
click at [74, 225] on button "Show more" at bounding box center [67, 221] width 84 height 12
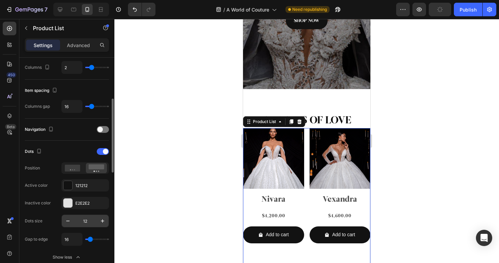
click at [85, 220] on input "12" at bounding box center [85, 221] width 22 height 12
type input "8"
click at [70, 239] on input "16" at bounding box center [72, 239] width 20 height 12
type input "10"
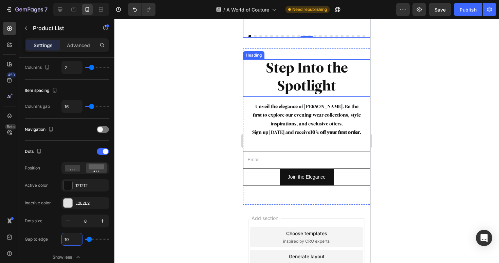
scroll to position [1799, 0]
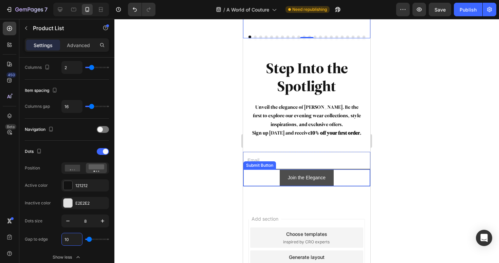
click at [330, 170] on button "Join the Elegance" at bounding box center [306, 178] width 54 height 17
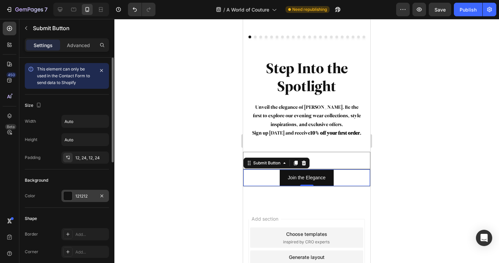
scroll to position [70, 0]
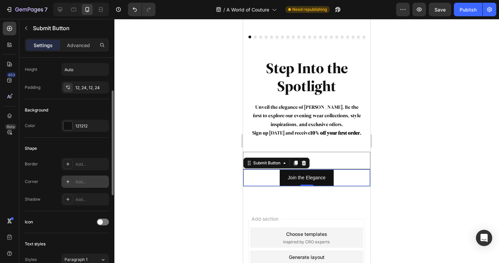
click at [81, 184] on div "Add..." at bounding box center [91, 182] width 32 height 6
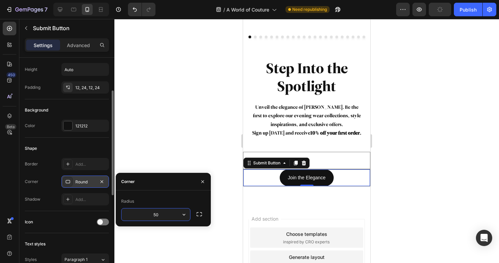
type input "50"
click at [183, 134] on div at bounding box center [306, 141] width 384 height 244
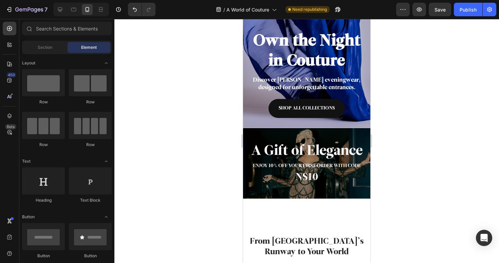
scroll to position [179, 0]
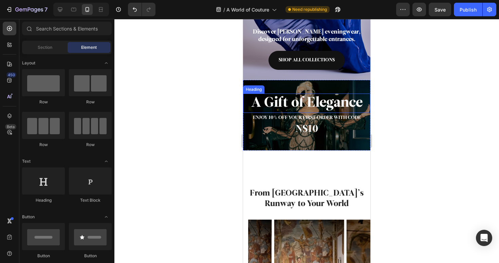
click at [289, 106] on h2 "A Gift of Elegance" at bounding box center [306, 103] width 127 height 19
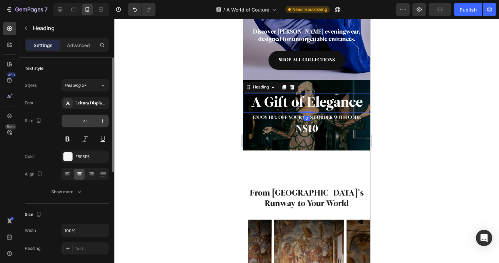
click at [89, 125] on input "41" at bounding box center [85, 121] width 22 height 12
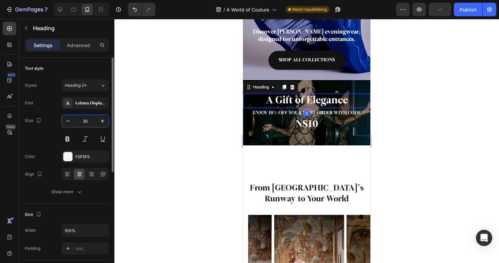
type input "30"
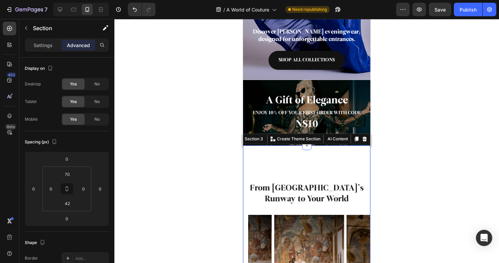
click at [79, 42] on p "Advanced" at bounding box center [78, 45] width 23 height 7
click at [71, 173] on input "70" at bounding box center [67, 174] width 14 height 10
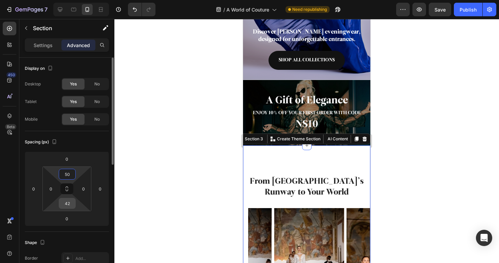
type input "50"
click at [71, 204] on input "42" at bounding box center [67, 203] width 14 height 10
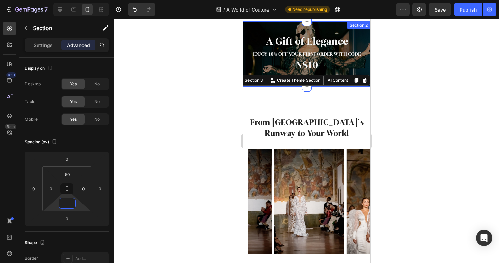
scroll to position [199, 0]
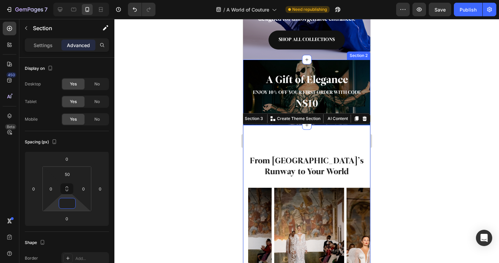
click at [322, 69] on div "A Gift of Elegance Heading ENJOY 10% OFF YOUR FIRST ORDER WITH CODE Heading NS1…" at bounding box center [306, 93] width 127 height 66
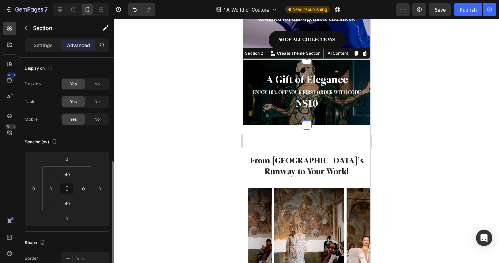
scroll to position [70, 0]
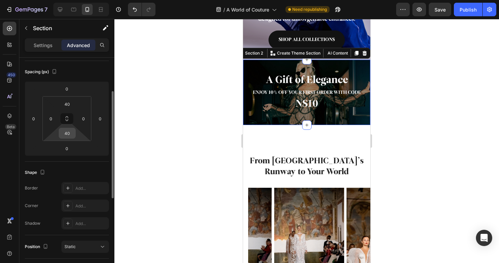
click at [69, 134] on input "40" at bounding box center [67, 133] width 14 height 10
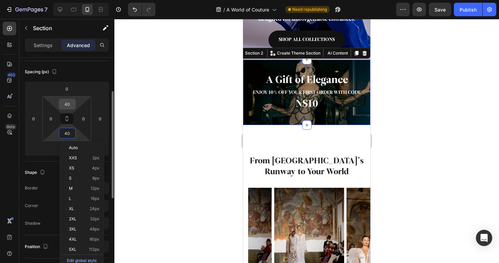
click at [71, 104] on input "40" at bounding box center [67, 104] width 14 height 10
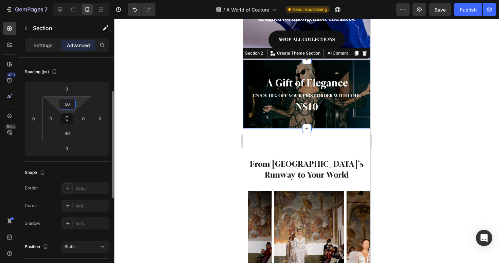
type input "50"
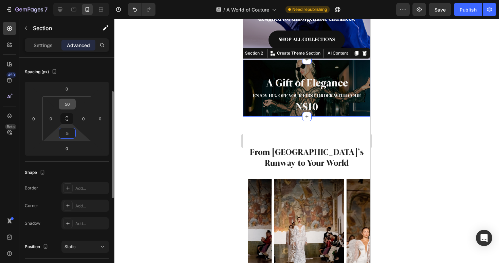
type input "50"
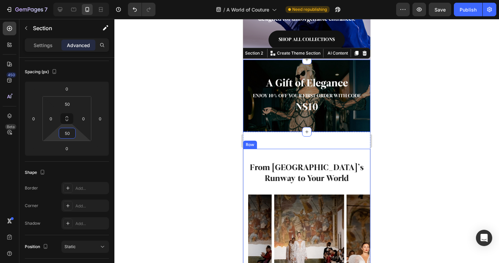
click at [308, 153] on div "From Milano’s Runway to Your World Heading Image Image Image Image Image Image …" at bounding box center [306, 226] width 127 height 155
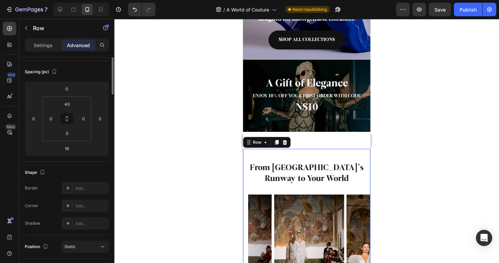
scroll to position [0, 0]
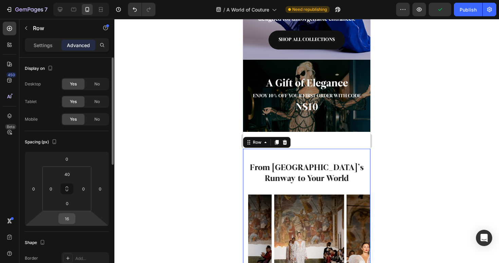
click at [72, 218] on input "16" at bounding box center [67, 219] width 14 height 10
type input "0"
click at [71, 173] on input "40" at bounding box center [67, 174] width 14 height 10
type input "50"
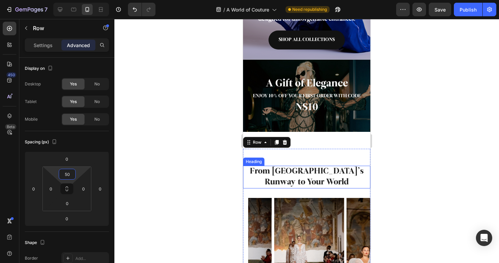
click at [299, 171] on h2 "From [GEOGRAPHIC_DATA]’s Runway to Your World" at bounding box center [306, 177] width 117 height 22
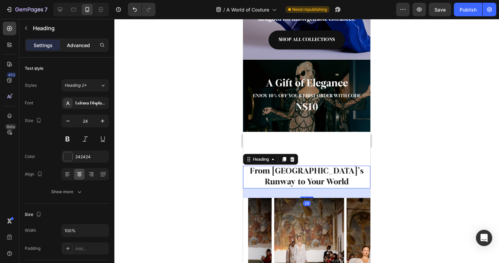
click at [84, 46] on p "Advanced" at bounding box center [78, 45] width 23 height 7
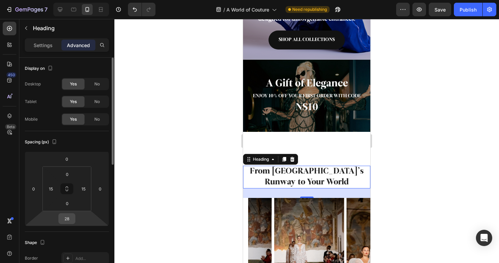
click at [69, 222] on input "28" at bounding box center [67, 219] width 14 height 10
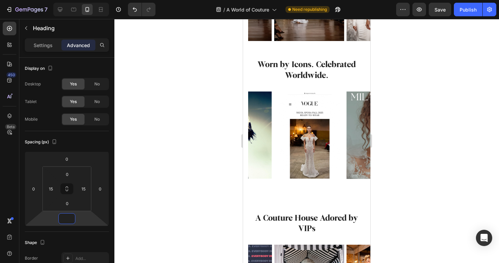
type input "28"
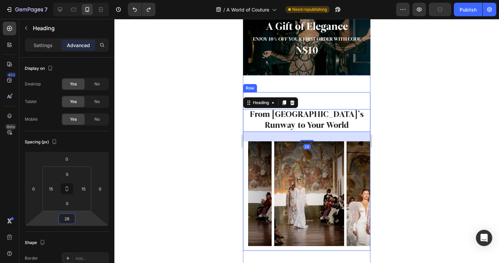
scroll to position [234, 0]
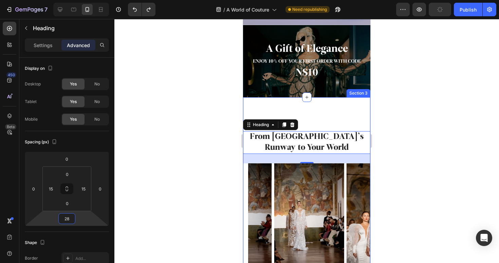
click at [313, 111] on div "From Milano’s Runway to Your World Heading 28 Image Image Image Image Image Ima…" at bounding box center [306, 256] width 127 height 319
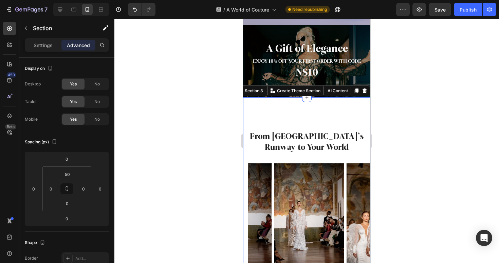
click at [313, 111] on div "From Milano’s Runway to Your World Heading Image Image Image Image Image Image …" at bounding box center [306, 256] width 127 height 319
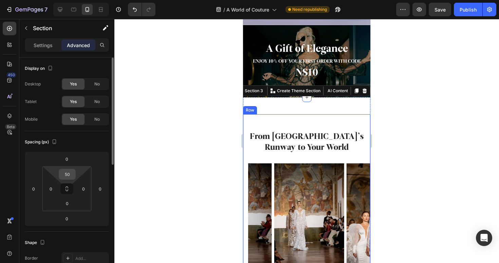
click at [70, 174] on input "50" at bounding box center [67, 174] width 14 height 10
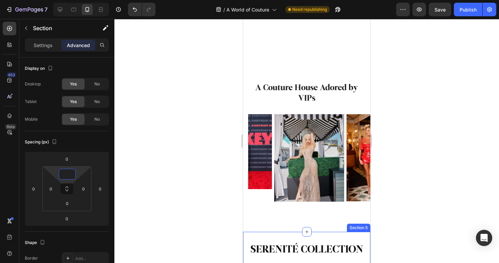
scroll to position [734, 0]
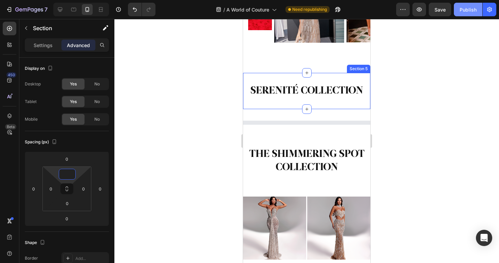
type input "0"
click at [467, 12] on div "Publish" at bounding box center [467, 9] width 17 height 7
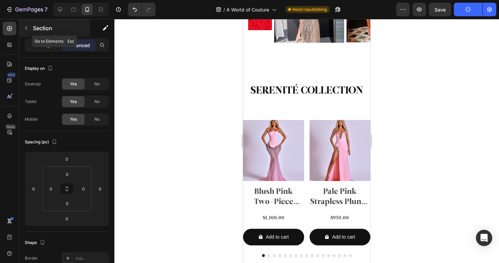
click at [26, 28] on icon "button" at bounding box center [25, 27] width 5 height 5
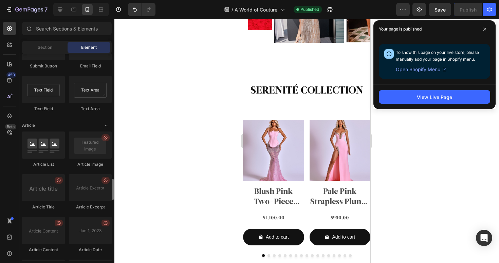
scroll to position [1592, 0]
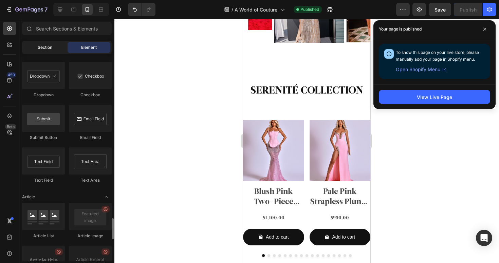
click at [50, 43] on div "Section" at bounding box center [44, 47] width 43 height 11
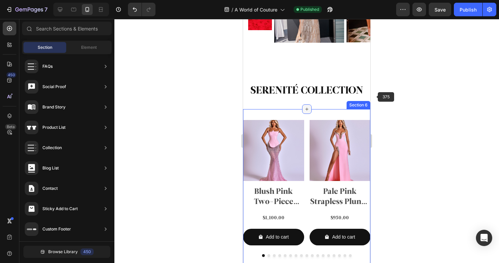
scroll to position [726, 0]
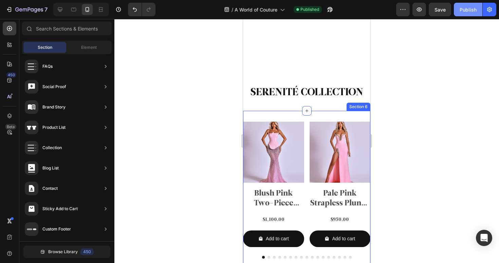
click at [466, 11] on div "Publish" at bounding box center [467, 9] width 17 height 7
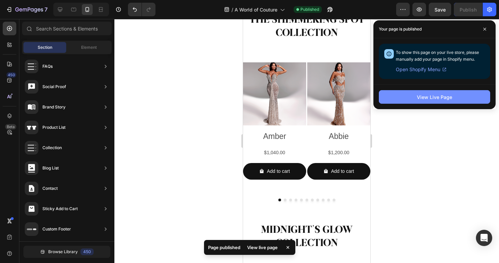
click at [442, 92] on button "View Live Page" at bounding box center [433, 97] width 111 height 14
